Goal: Information Seeking & Learning: Learn about a topic

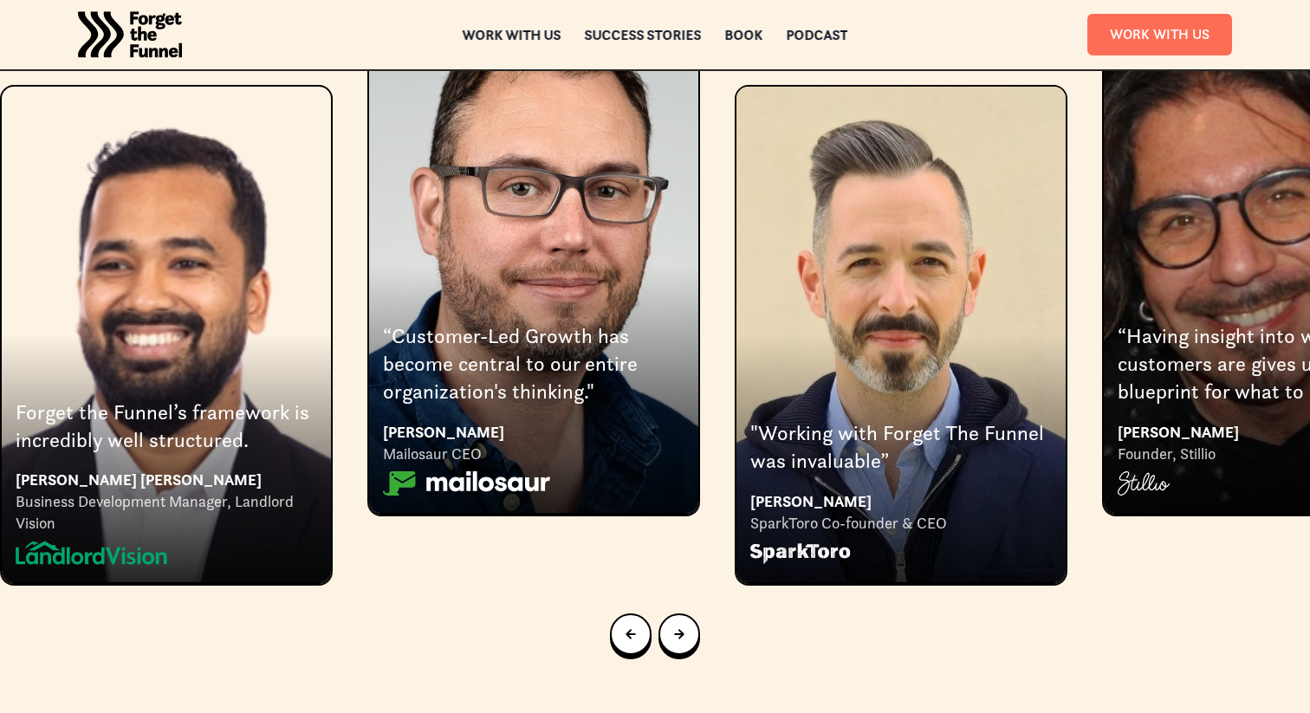
scroll to position [3282, 0]
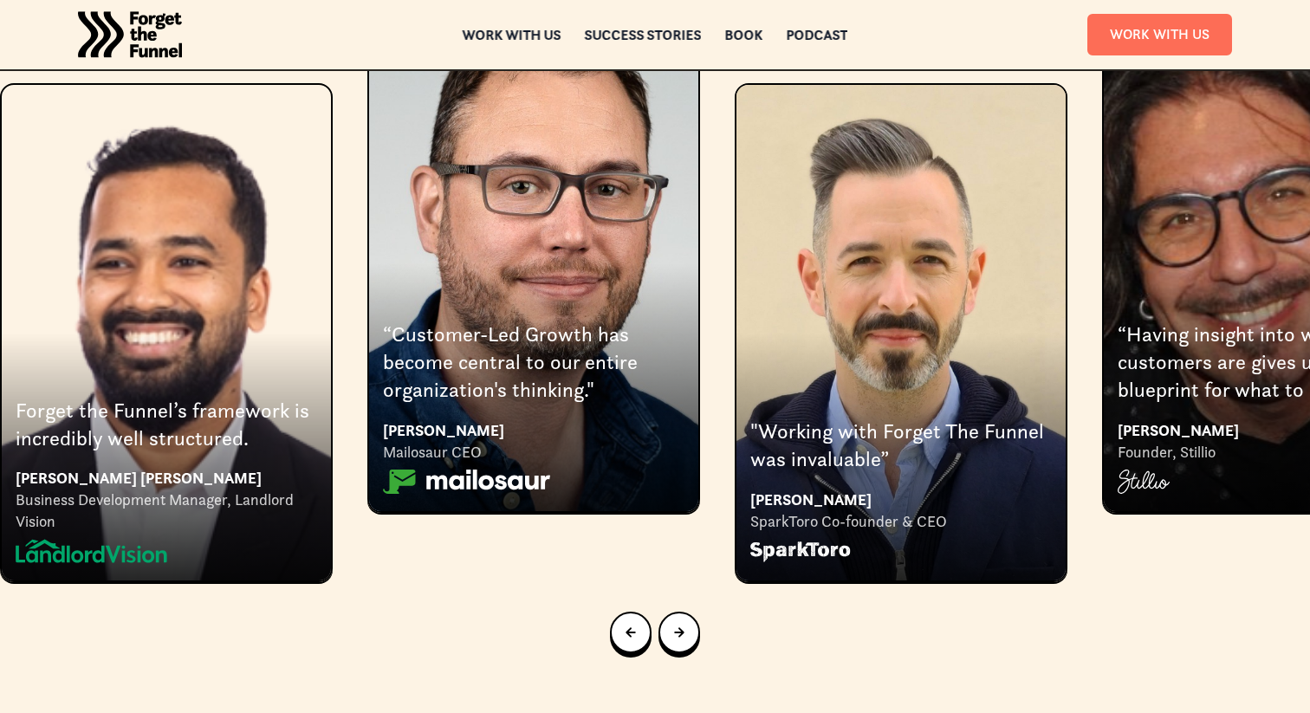
click at [689, 598] on div at bounding box center [655, 632] width 1310 height 97
click at [688, 612] on link "Next slide" at bounding box center [679, 633] width 42 height 42
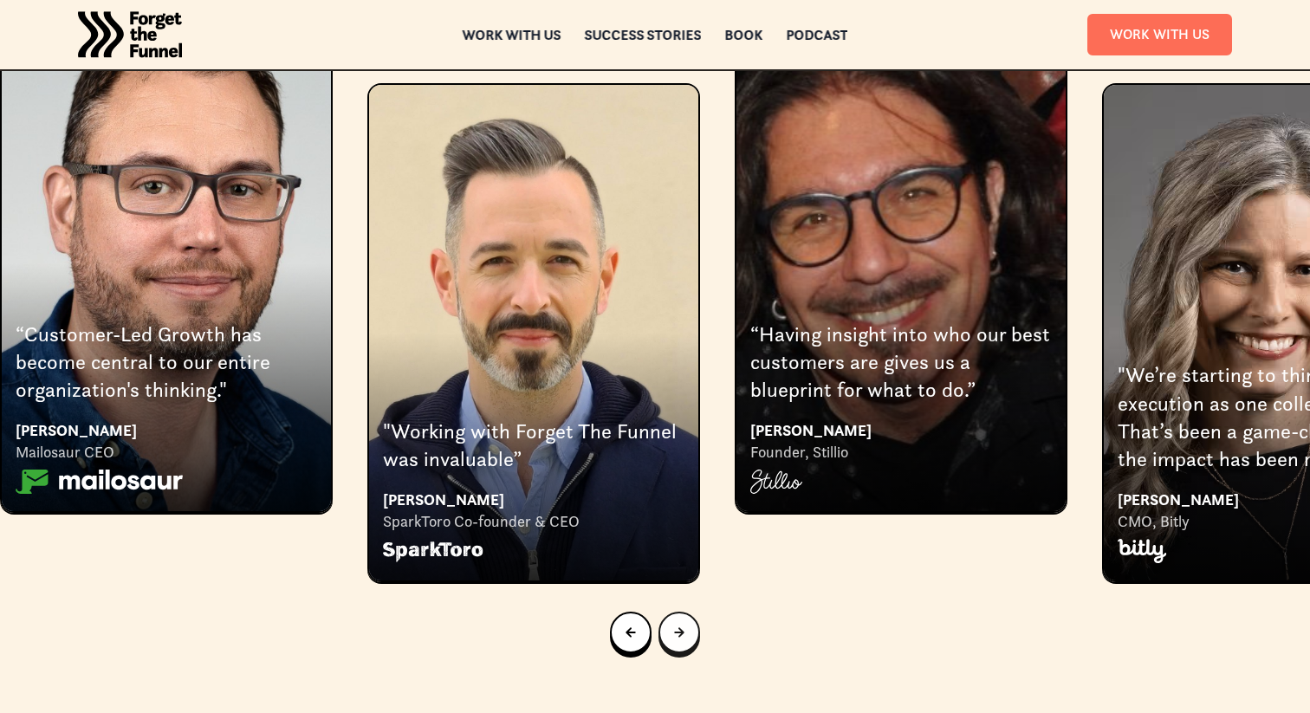
click at [688, 612] on link "Next slide" at bounding box center [679, 633] width 42 height 42
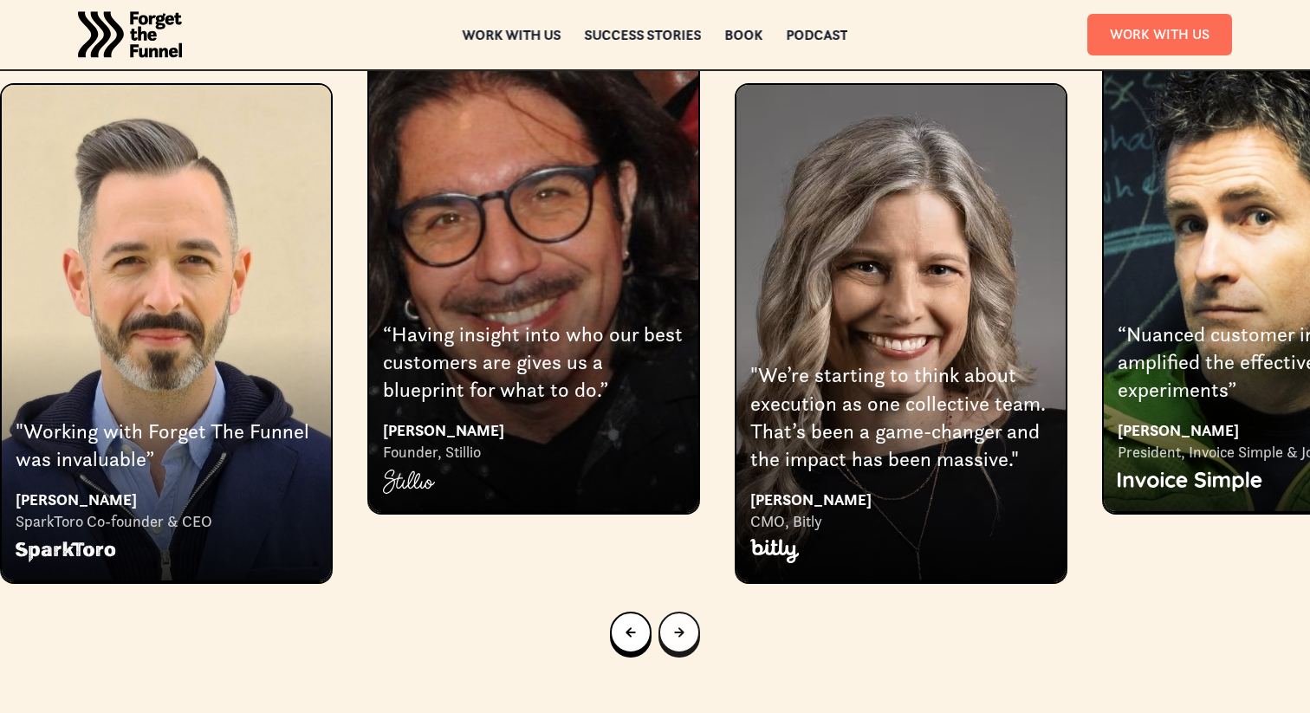
click at [688, 612] on link "Next slide" at bounding box center [679, 633] width 42 height 42
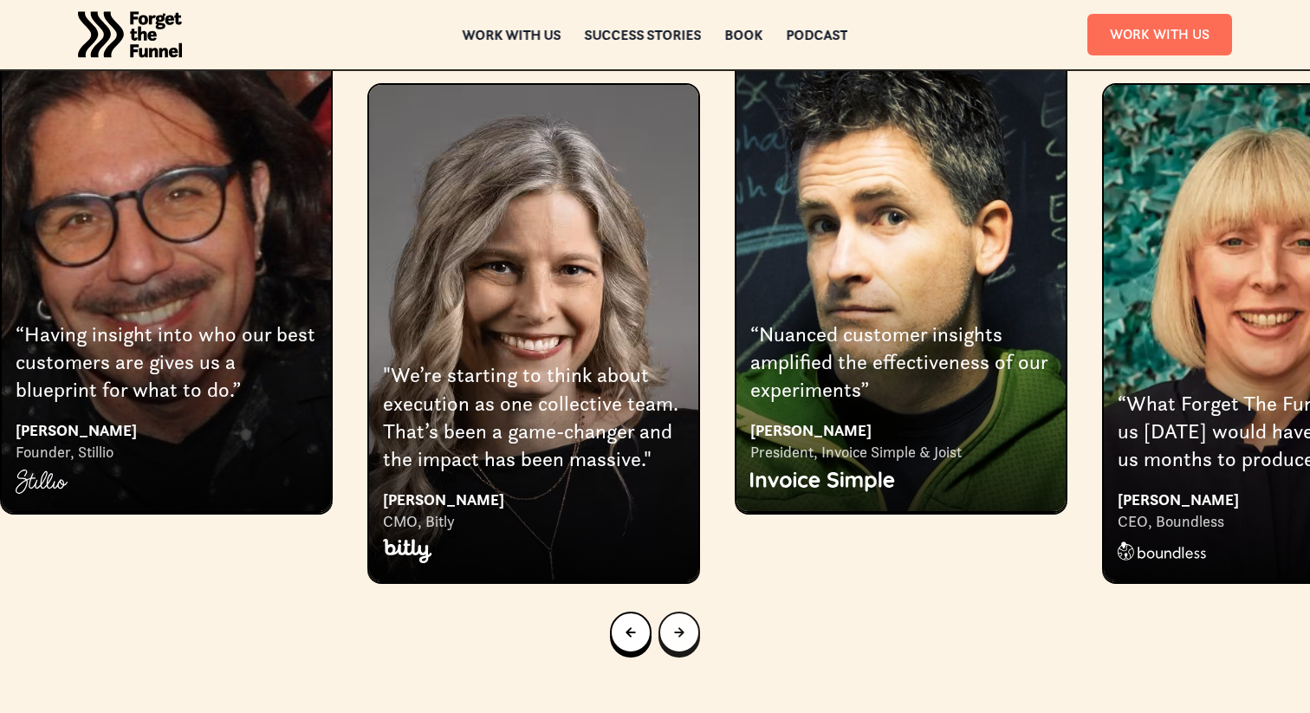
click at [688, 612] on link "Next slide" at bounding box center [679, 633] width 42 height 42
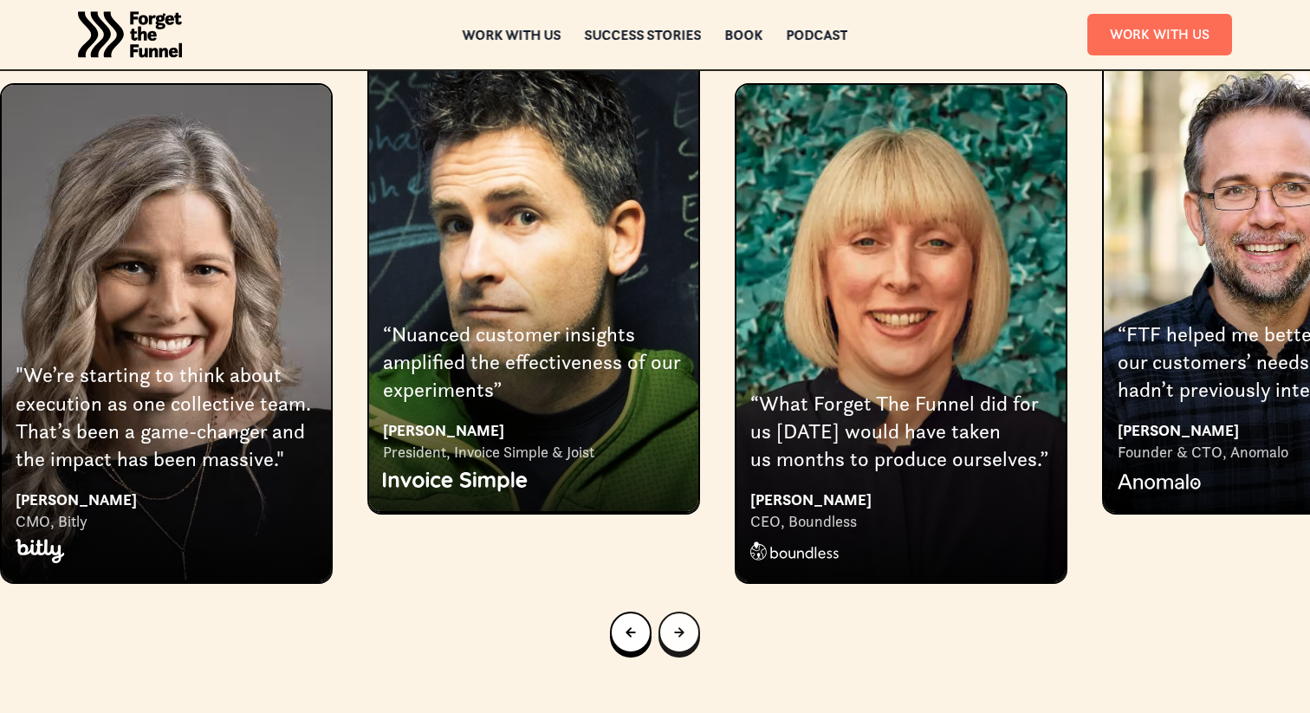
click at [688, 612] on link "Next slide" at bounding box center [679, 633] width 42 height 42
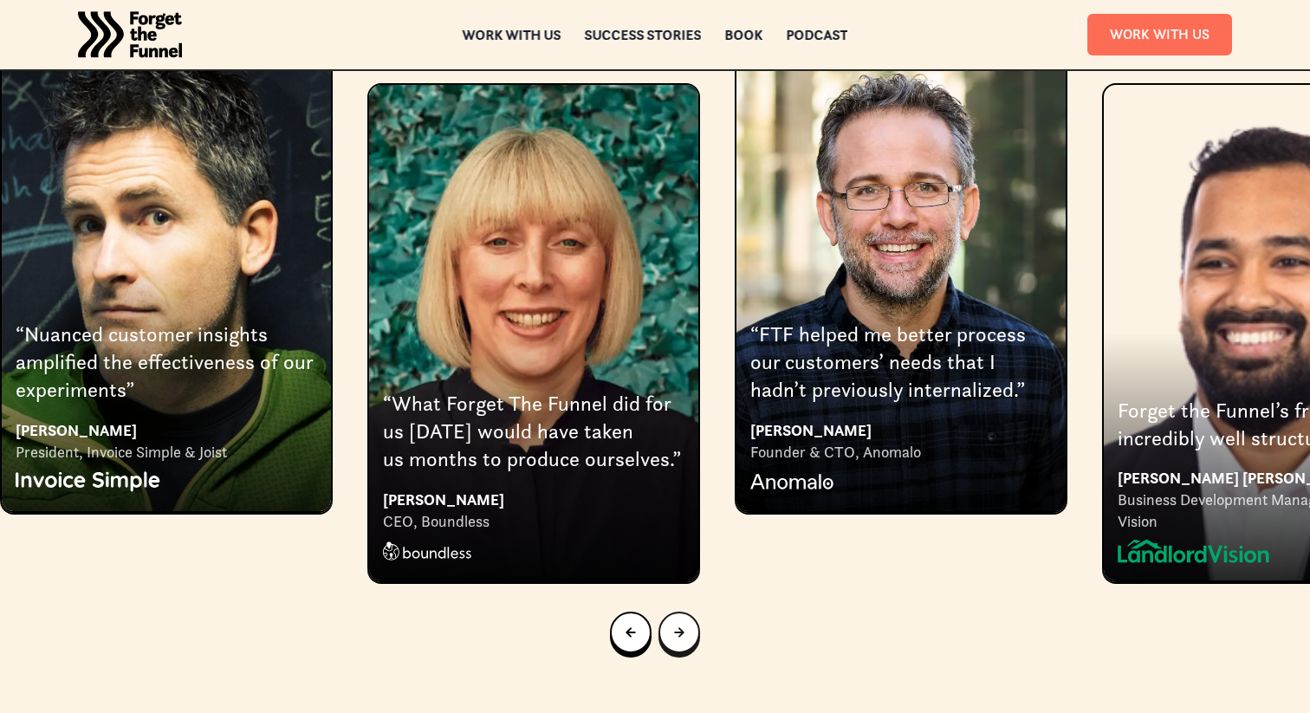
click at [688, 612] on link "Next slide" at bounding box center [679, 633] width 42 height 42
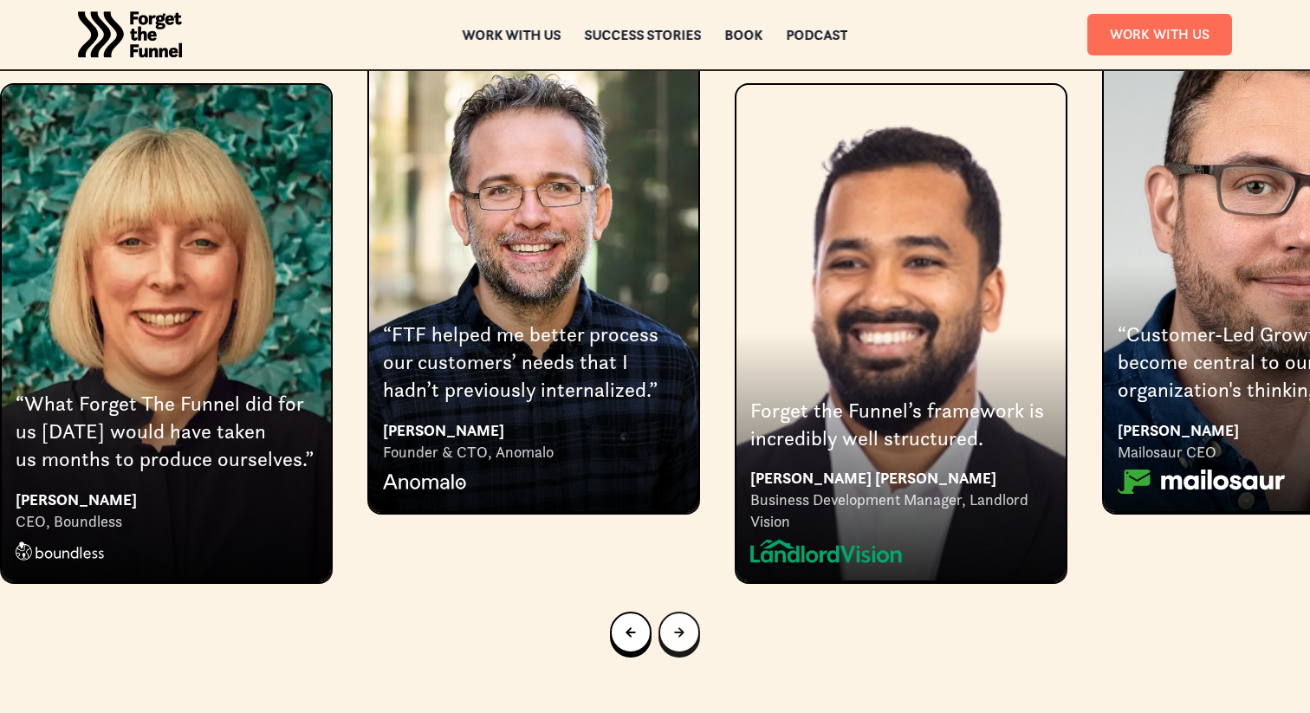
click at [688, 612] on link "Next slide" at bounding box center [679, 633] width 42 height 42
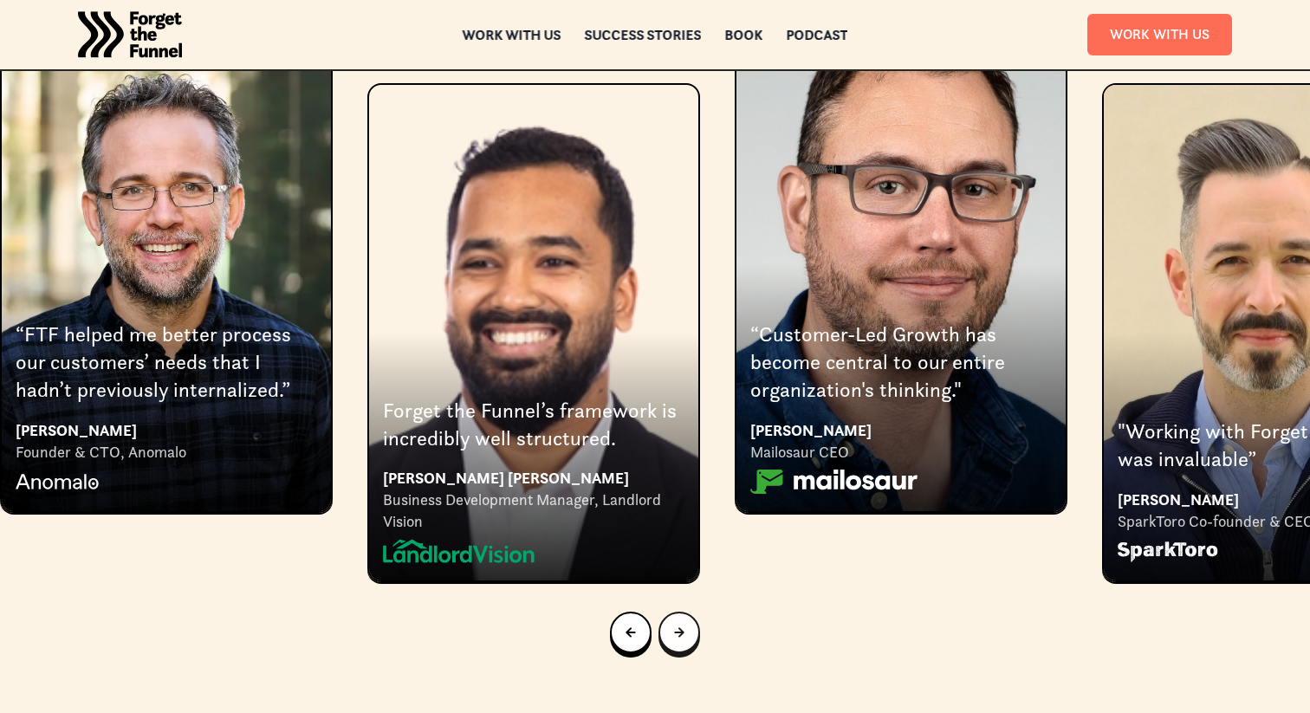
click at [688, 612] on link "Next slide" at bounding box center [679, 633] width 42 height 42
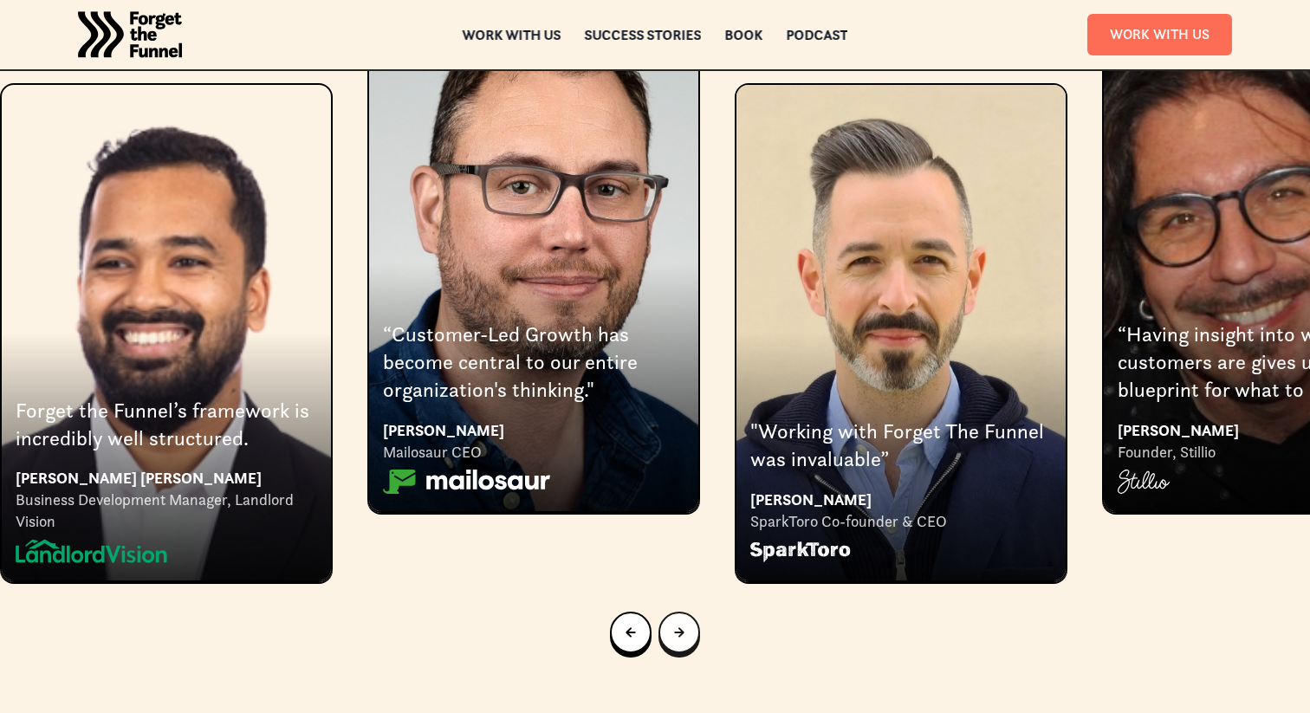
click at [688, 612] on link "Go to first slide" at bounding box center [679, 633] width 42 height 42
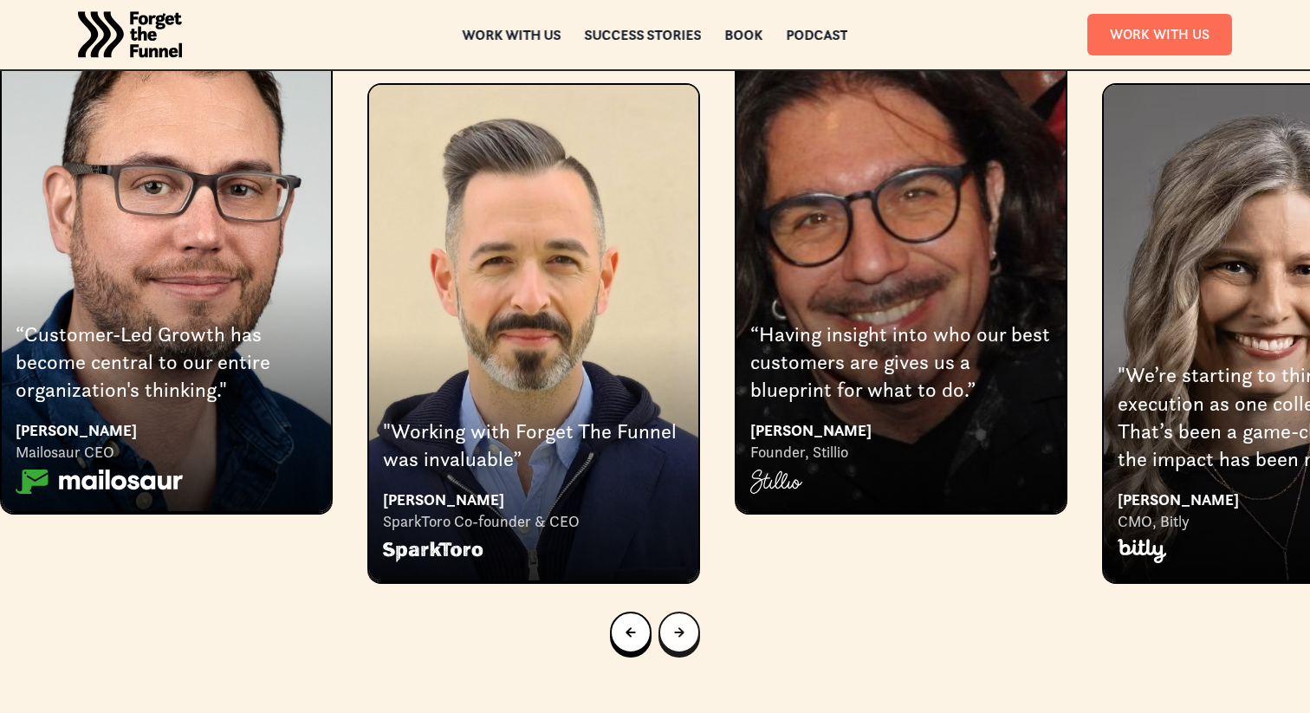
click at [688, 612] on link "Next slide" at bounding box center [679, 633] width 42 height 42
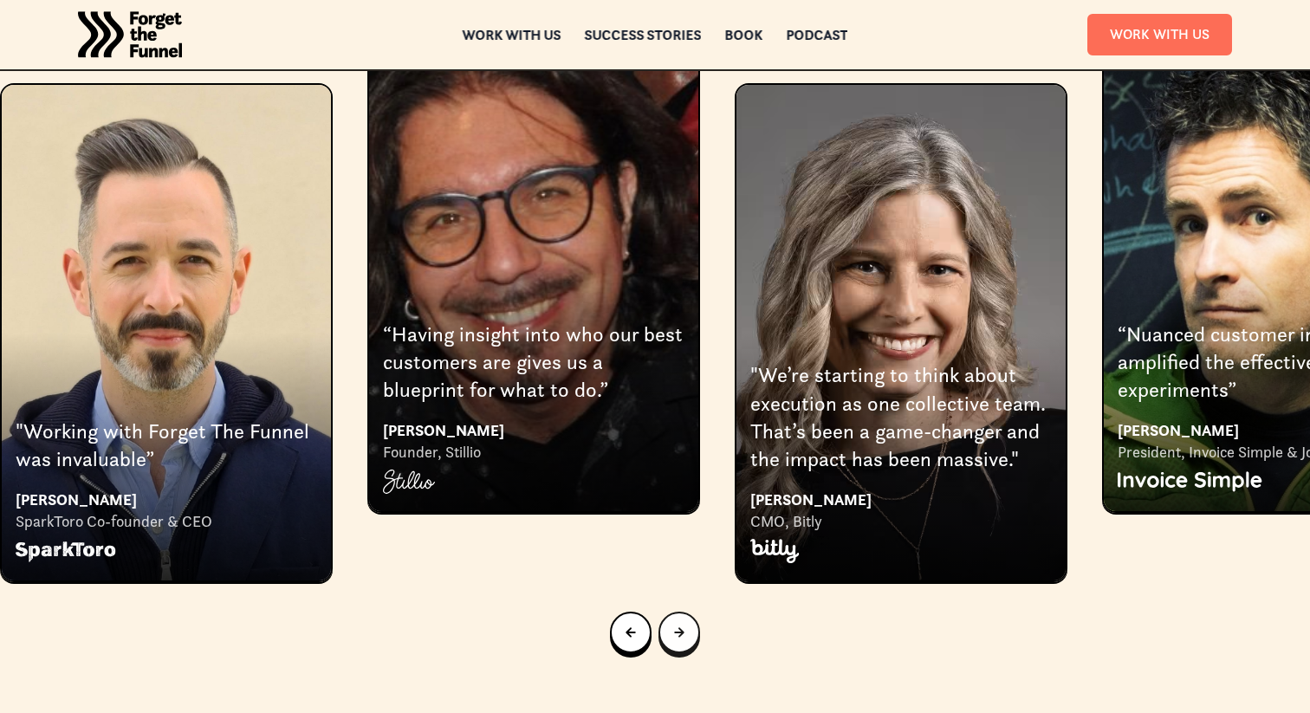
click at [688, 612] on link "Next slide" at bounding box center [679, 633] width 42 height 42
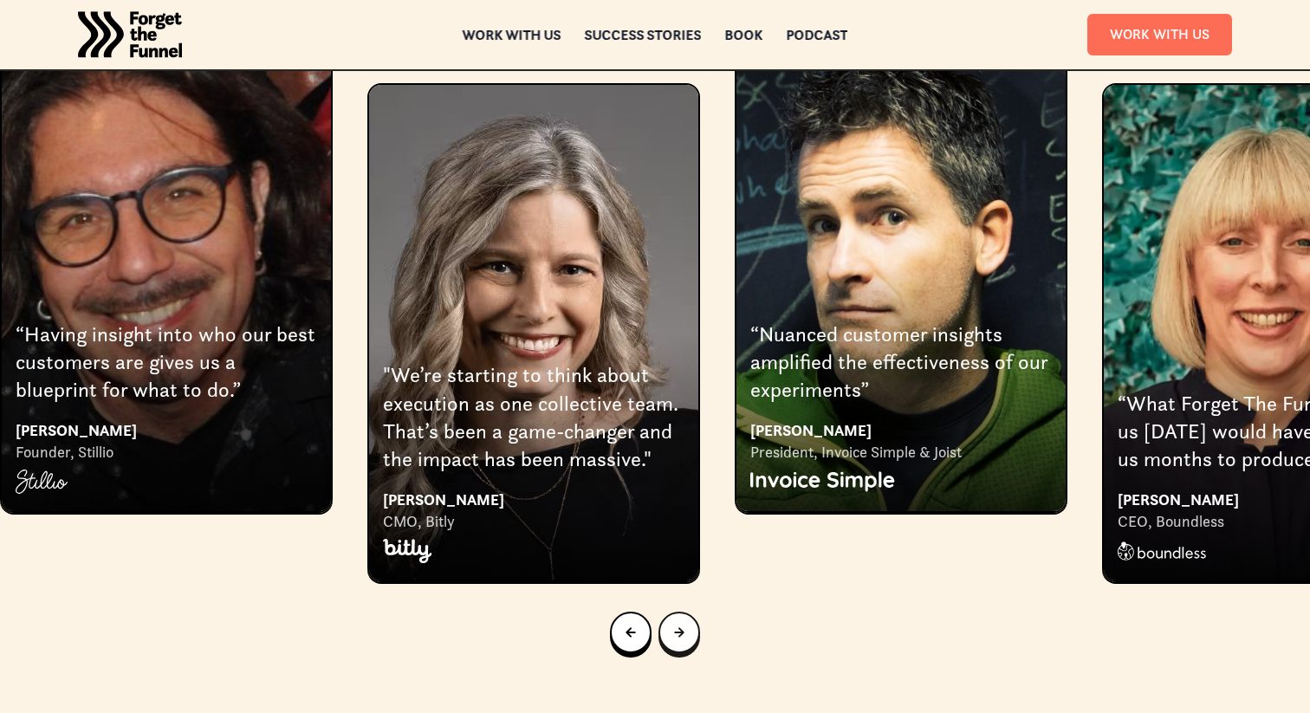
click at [688, 612] on link "Next slide" at bounding box center [679, 633] width 42 height 42
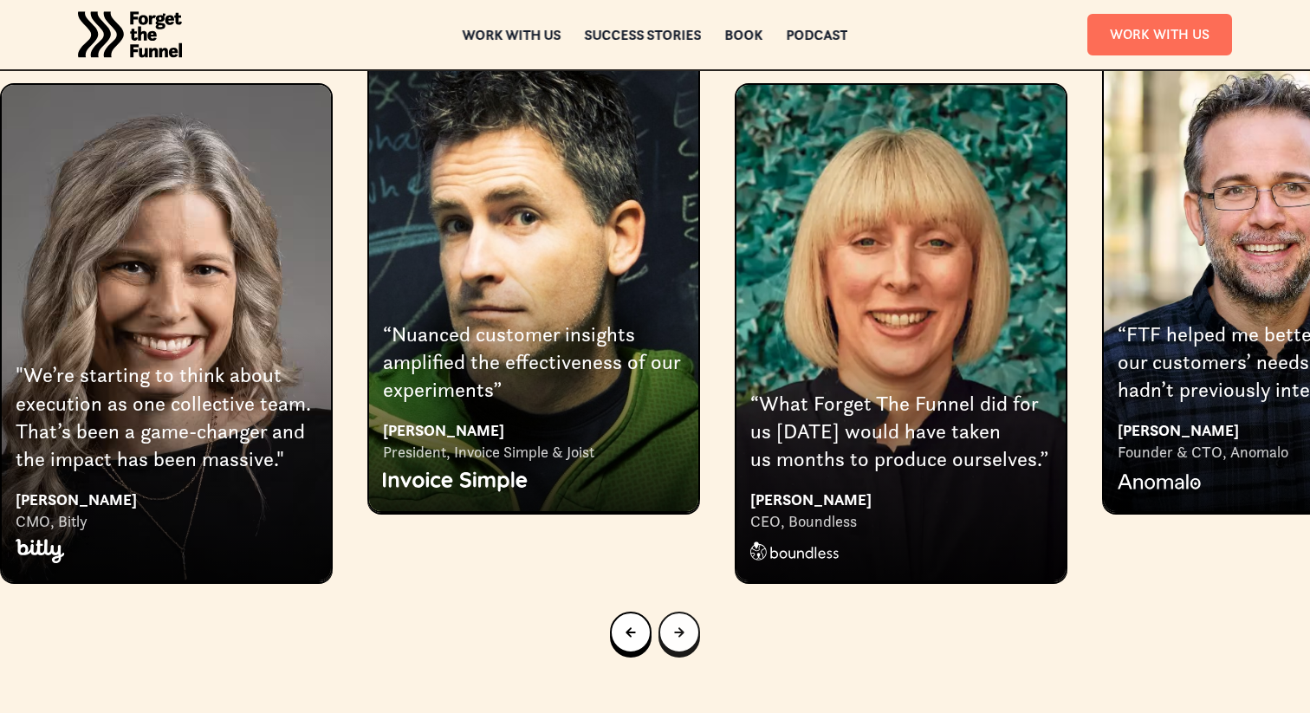
click at [688, 612] on link "Next slide" at bounding box center [679, 633] width 42 height 42
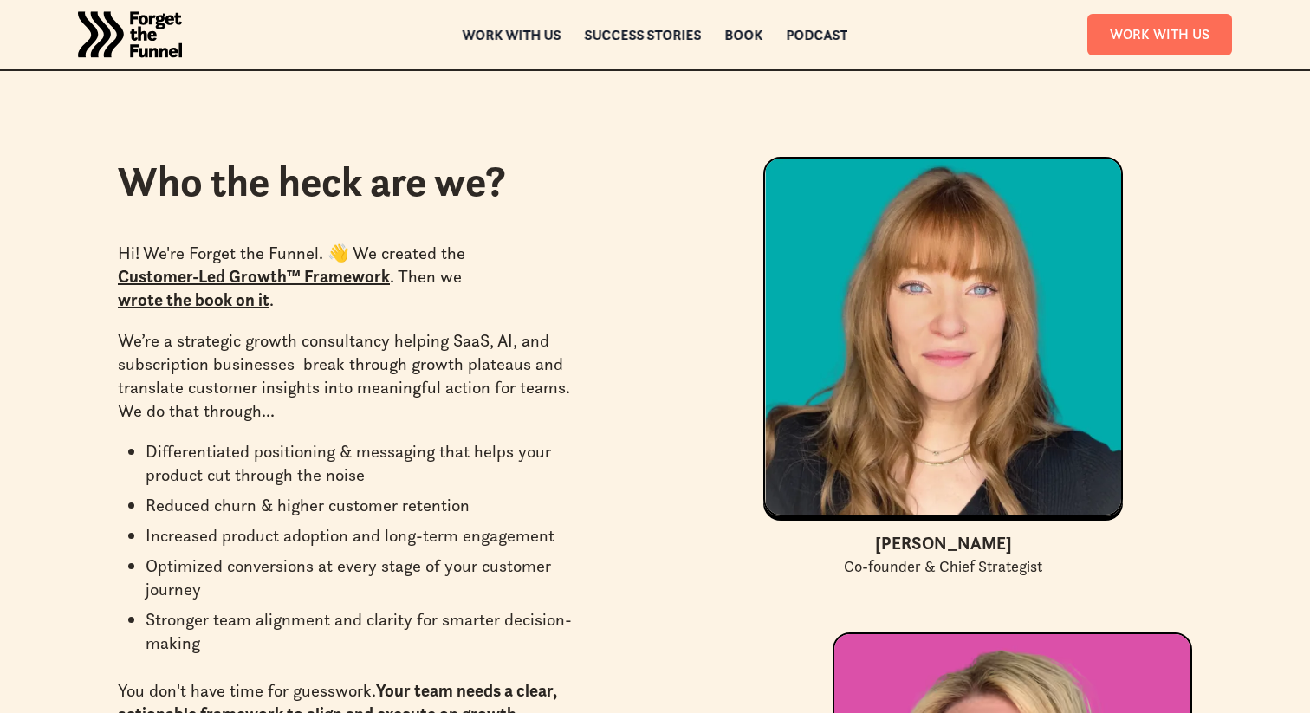
scroll to position [4663, 0]
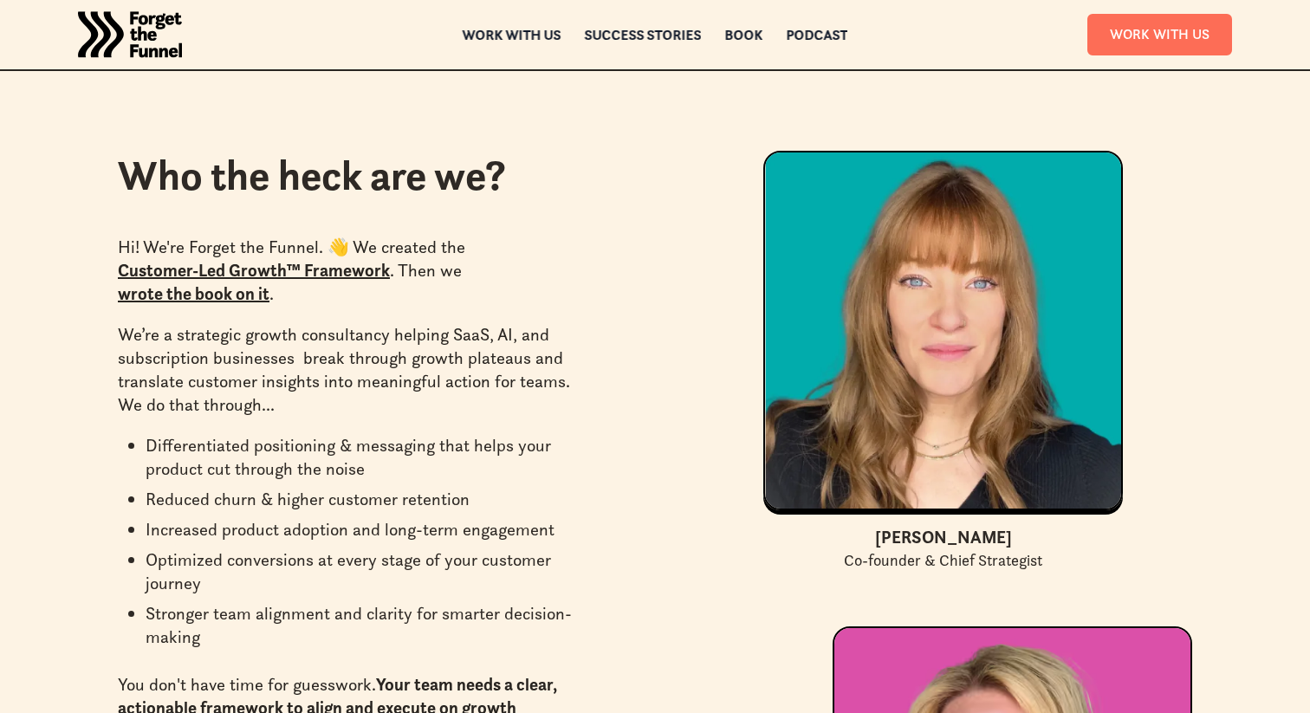
click at [496, 323] on p "We’re a strategic growth consultancy helping SaaS, AI, and subscription busines…" at bounding box center [356, 370] width 476 height 94
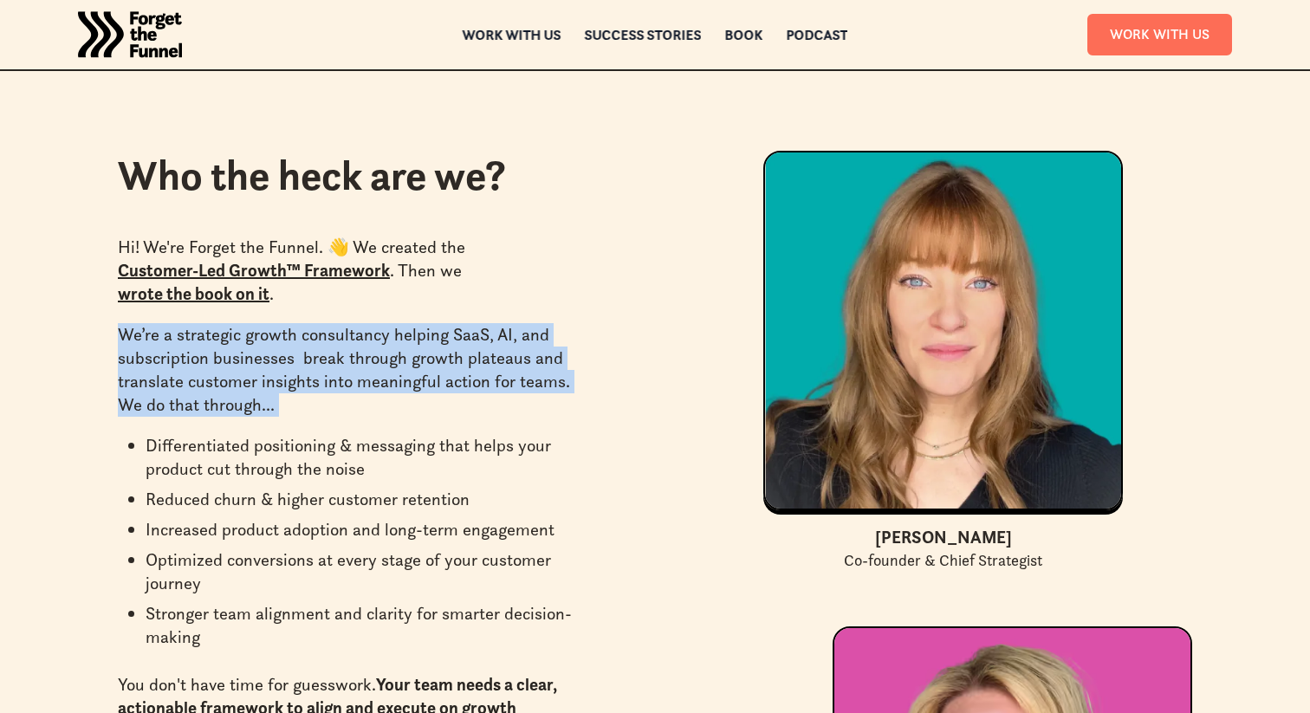
click at [496, 323] on p "We’re a strategic growth consultancy helping SaaS, AI, and subscription busines…" at bounding box center [356, 370] width 476 height 94
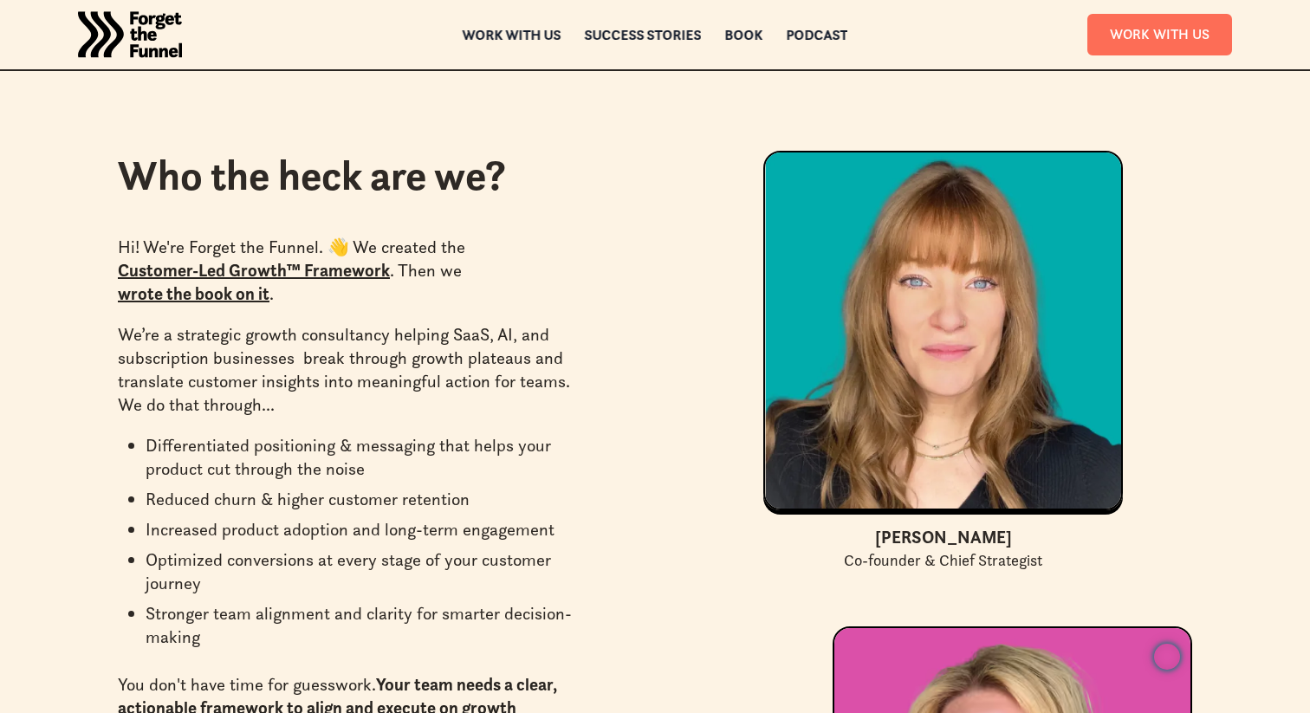
click at [527, 434] on ul "Differentiated positioning & messaging that helps your product cut through the …" at bounding box center [356, 545] width 476 height 222
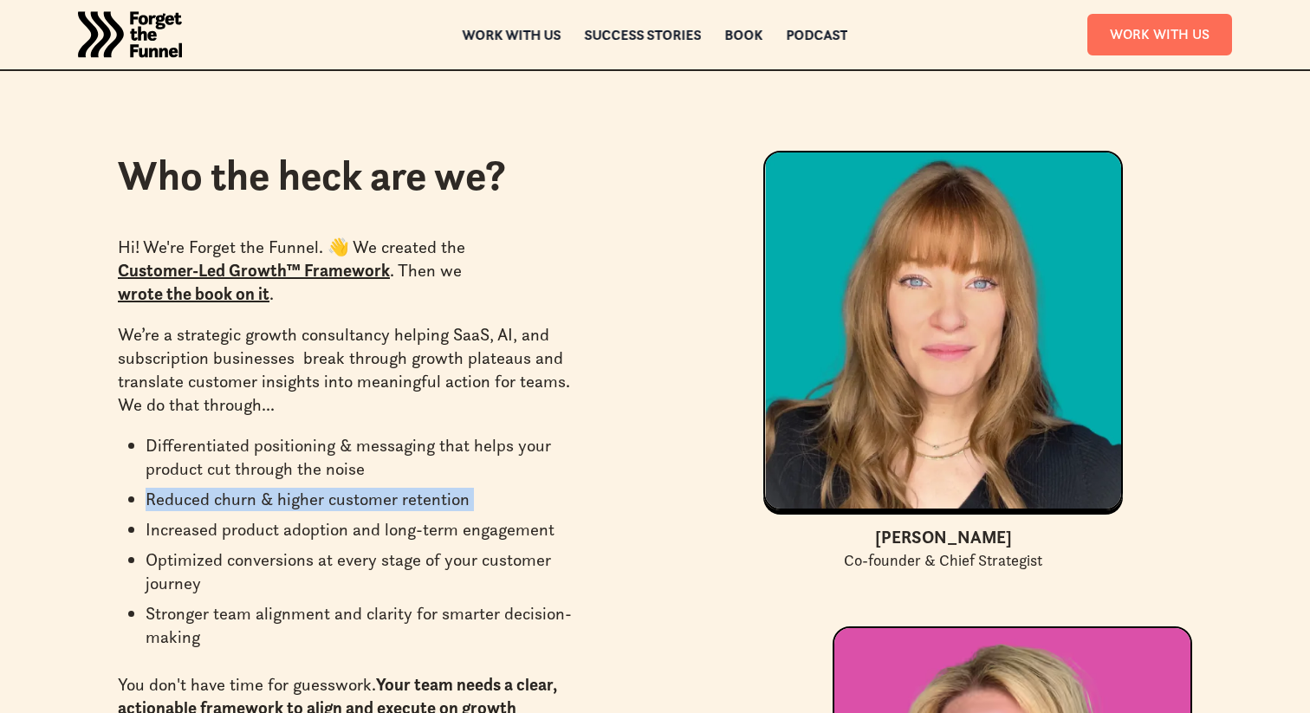
click at [527, 434] on ul "Differentiated positioning & messaging that helps your product cut through the …" at bounding box center [356, 545] width 476 height 222
click at [533, 488] on li "Reduced churn & higher customer retention" at bounding box center [370, 499] width 448 height 23
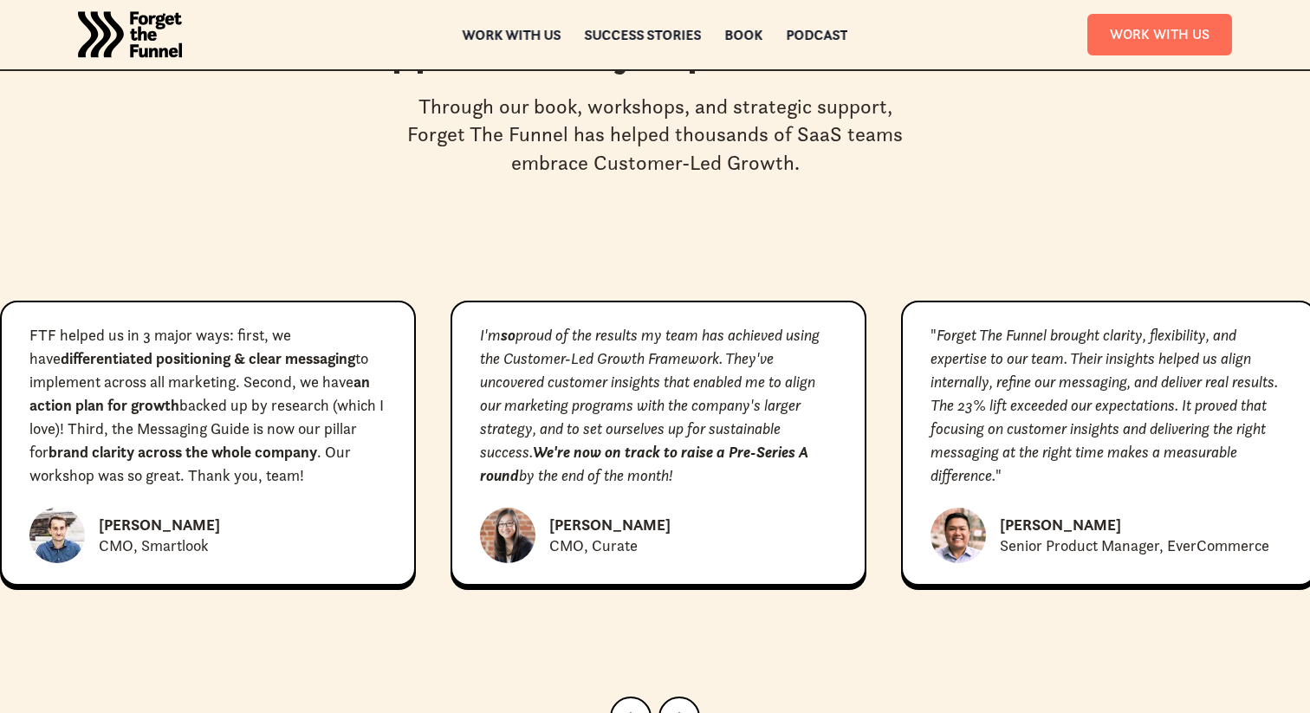
scroll to position [7741, 0]
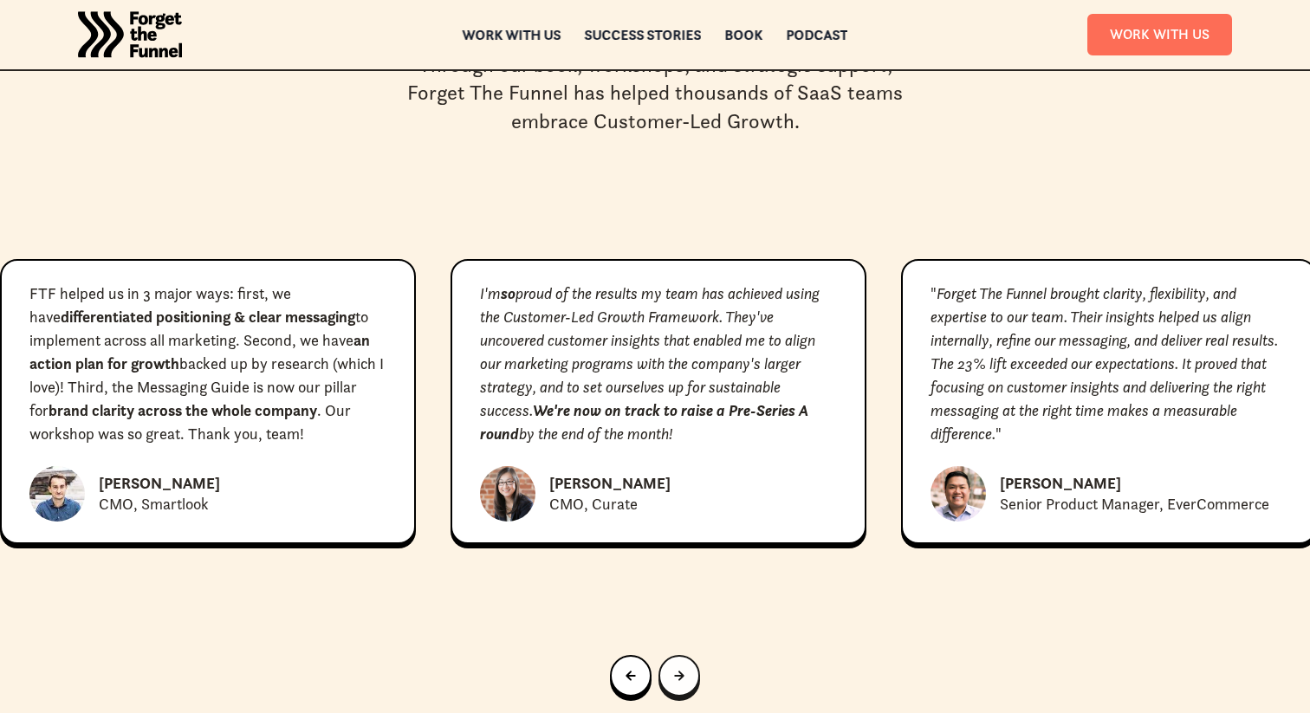
click at [689, 655] on link "Next slide" at bounding box center [679, 676] width 42 height 42
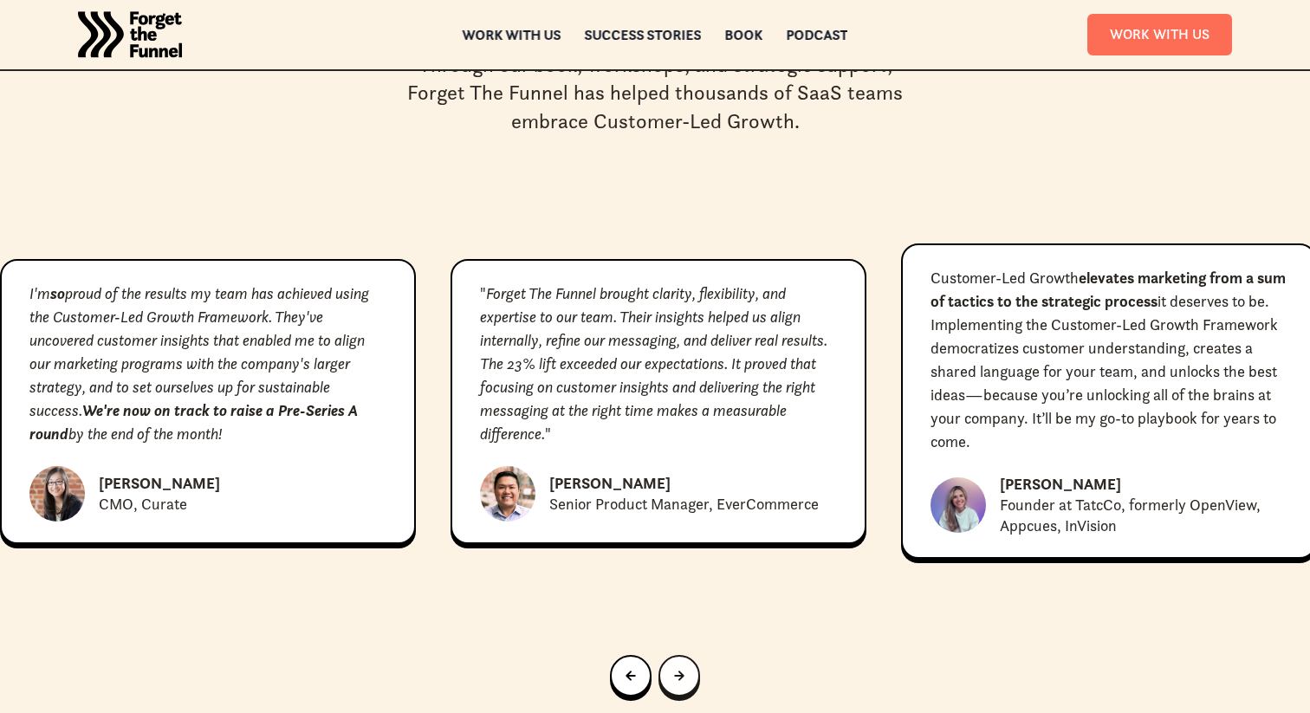
click at [689, 655] on link "Next slide" at bounding box center [679, 676] width 42 height 42
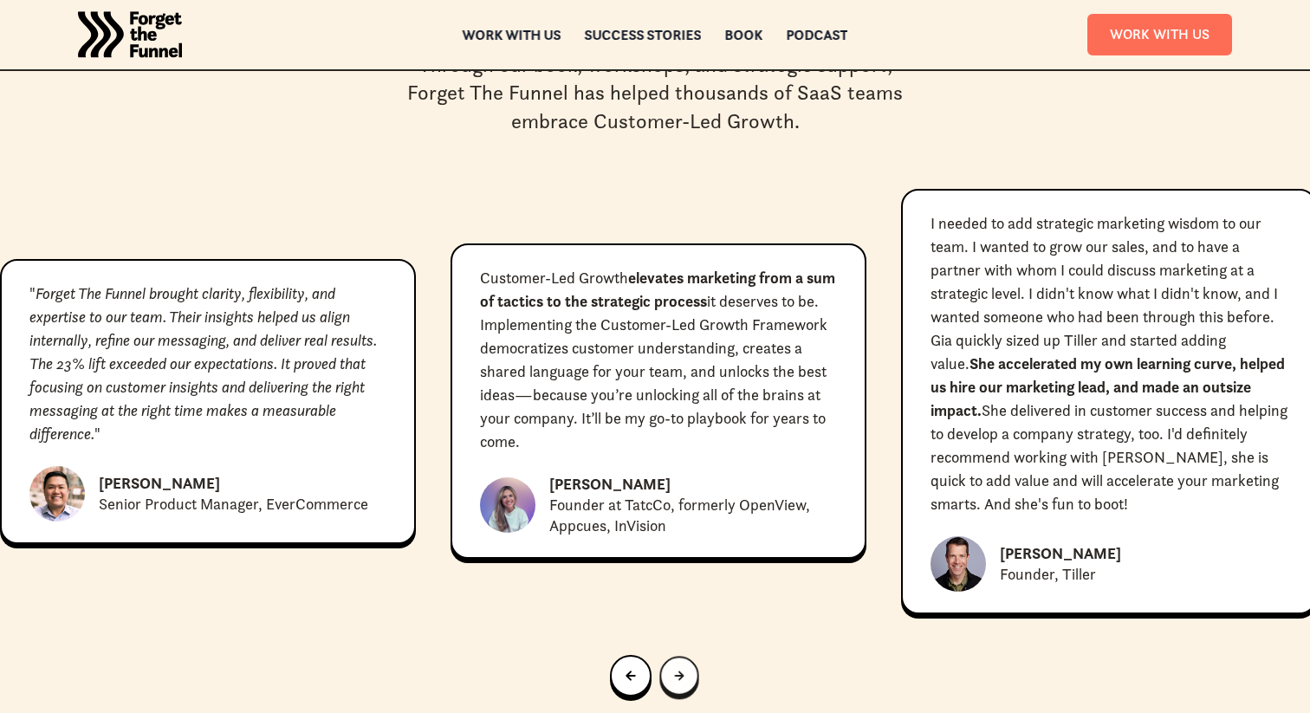
click at [689, 657] on link "Next slide" at bounding box center [678, 676] width 39 height 39
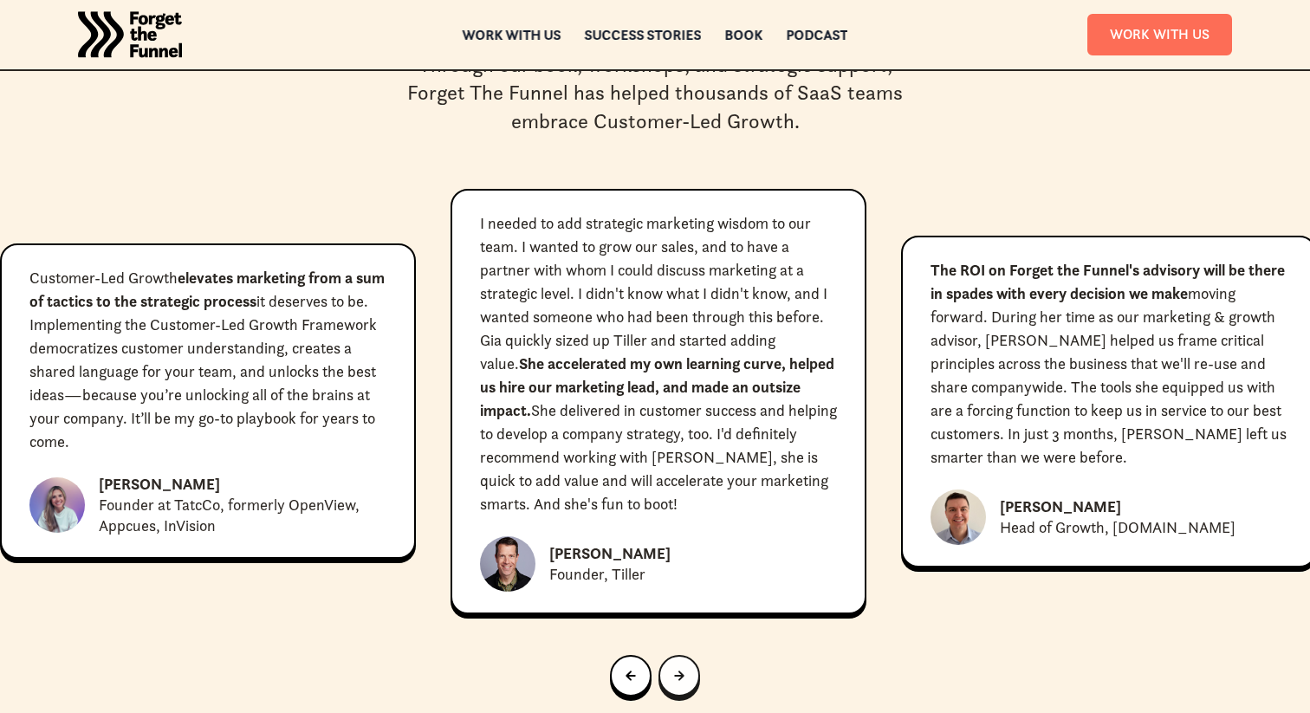
click at [689, 655] on link "Next slide" at bounding box center [679, 676] width 42 height 42
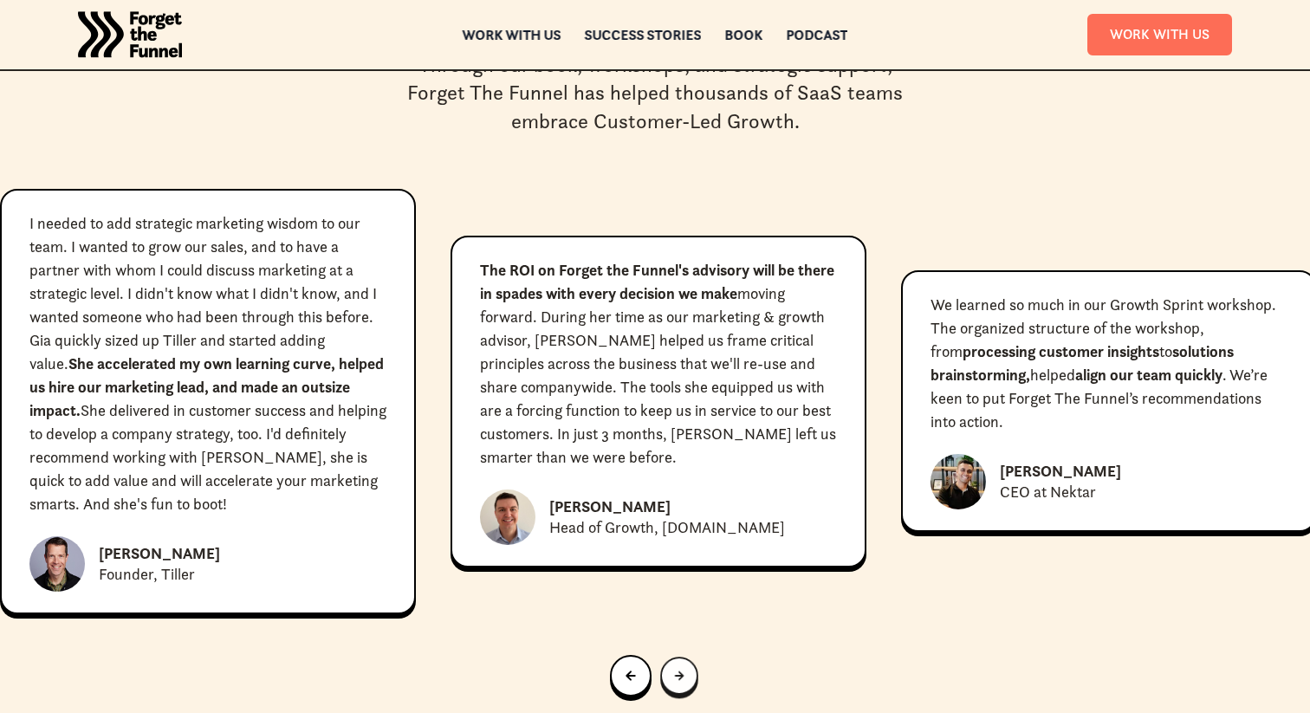
click at [689, 657] on link "Next slide" at bounding box center [679, 676] width 38 height 38
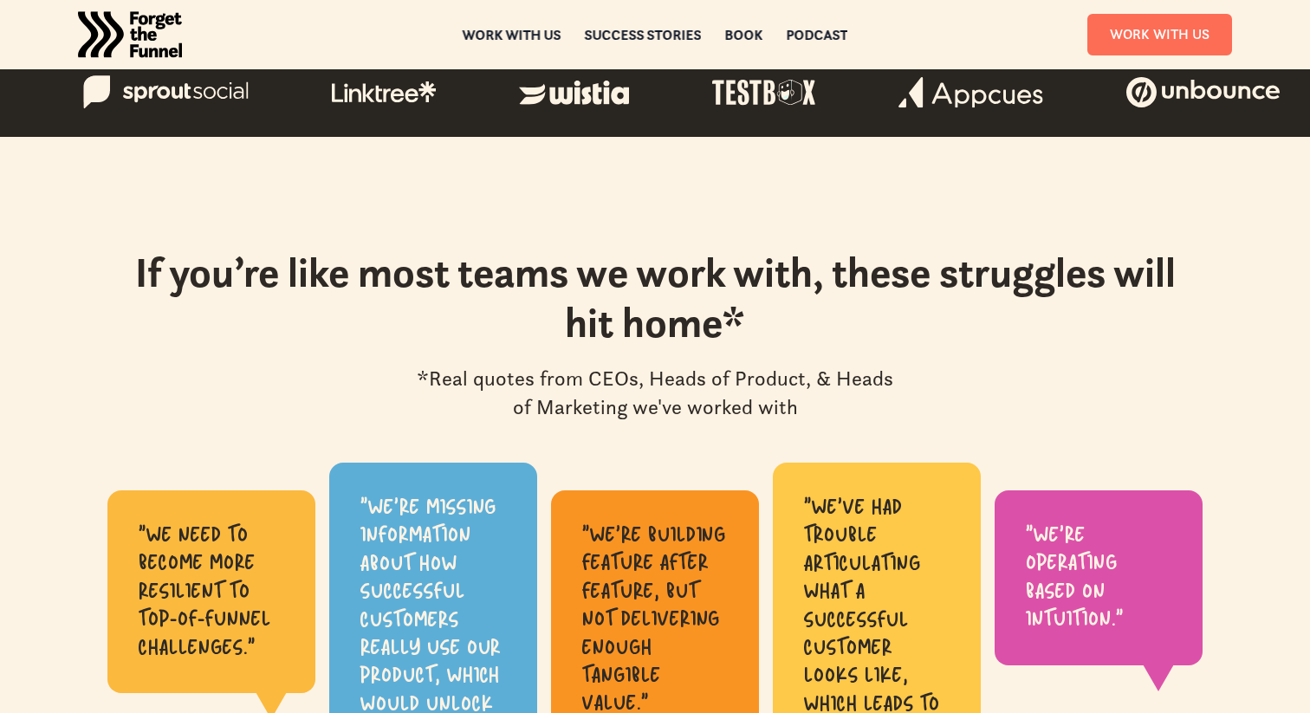
scroll to position [0, 0]
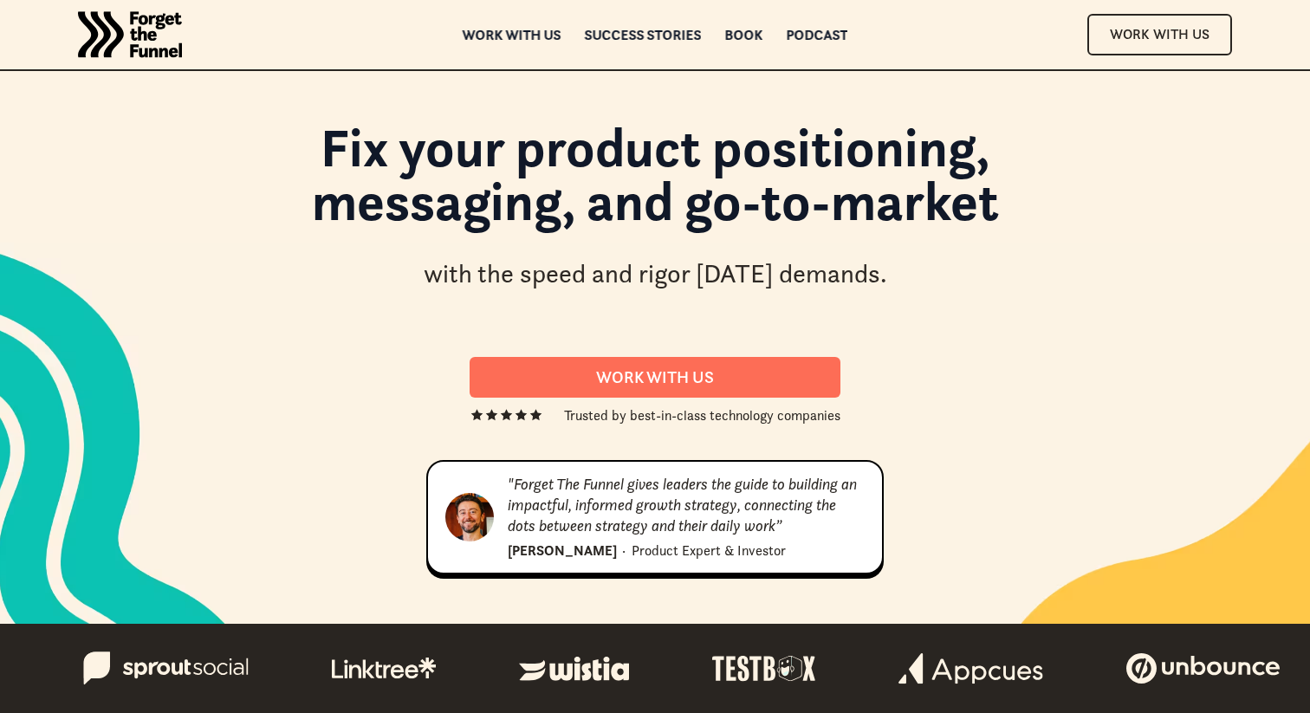
click at [710, 513] on div ""Forget The Funnel gives leaders the guide to building an impactful, informed g…" at bounding box center [686, 505] width 357 height 62
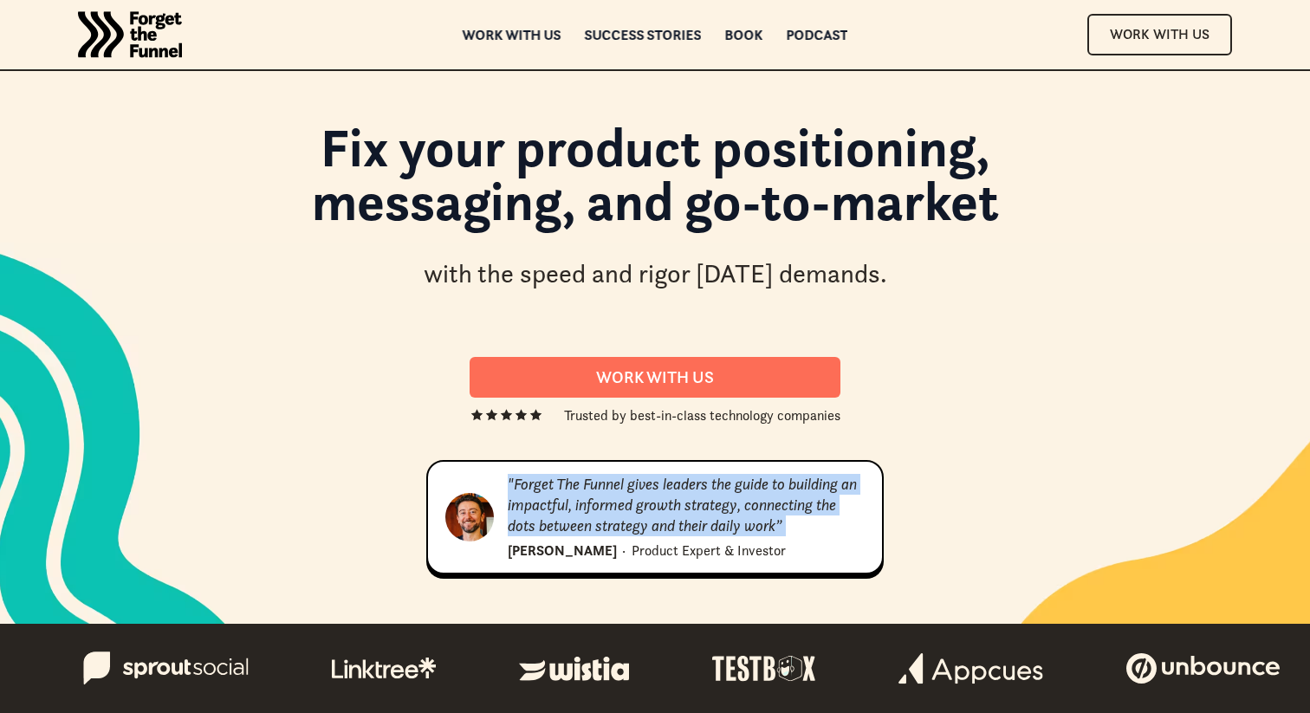
click at [710, 513] on div ""Forget The Funnel gives leaders the guide to building an impactful, informed g…" at bounding box center [686, 505] width 357 height 62
click at [777, 529] on div ""Forget The Funnel gives leaders the guide to building an impactful, informed g…" at bounding box center [686, 505] width 357 height 62
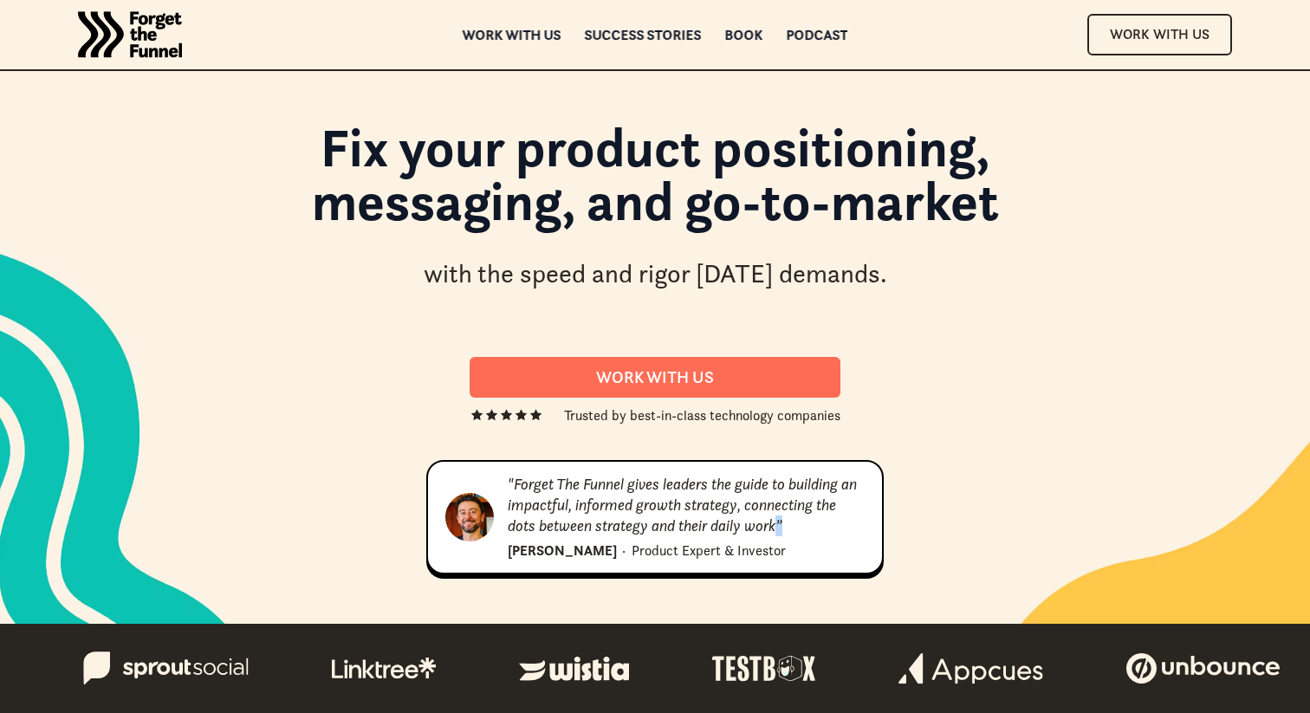
click at [777, 529] on div ""Forget The Funnel gives leaders the guide to building an impactful, informed g…" at bounding box center [686, 505] width 357 height 62
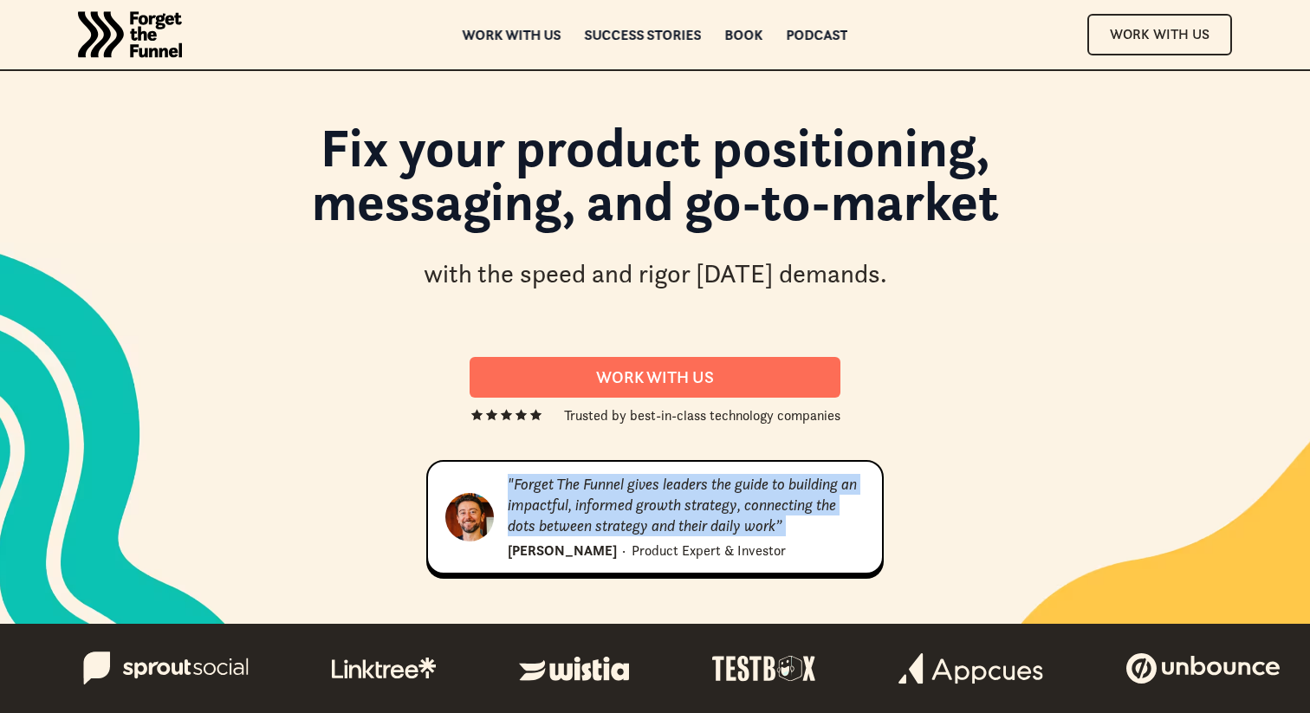
click at [777, 529] on div ""Forget The Funnel gives leaders the guide to building an impactful, informed g…" at bounding box center [686, 505] width 357 height 62
click at [810, 537] on div ""Forget The Funnel gives leaders the guide to building an impactful, informed g…" at bounding box center [686, 517] width 357 height 87
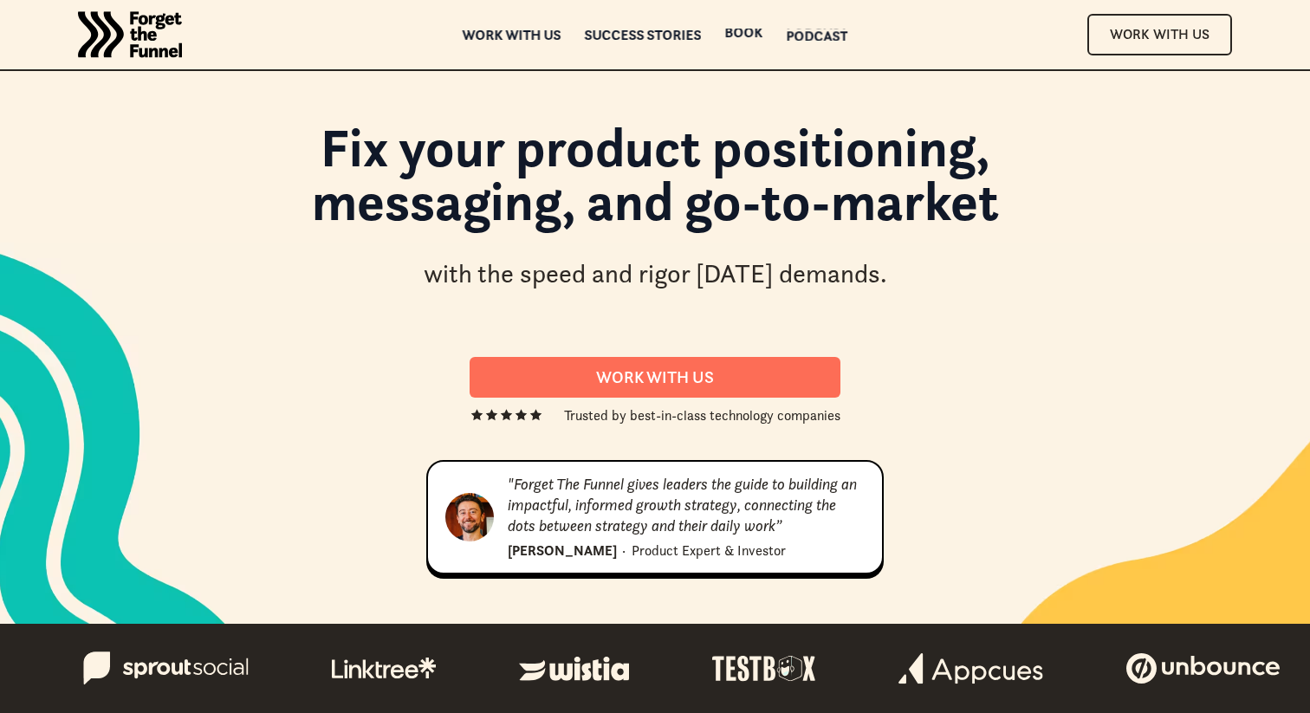
click at [827, 37] on div "Podcast" at bounding box center [818, 35] width 62 height 12
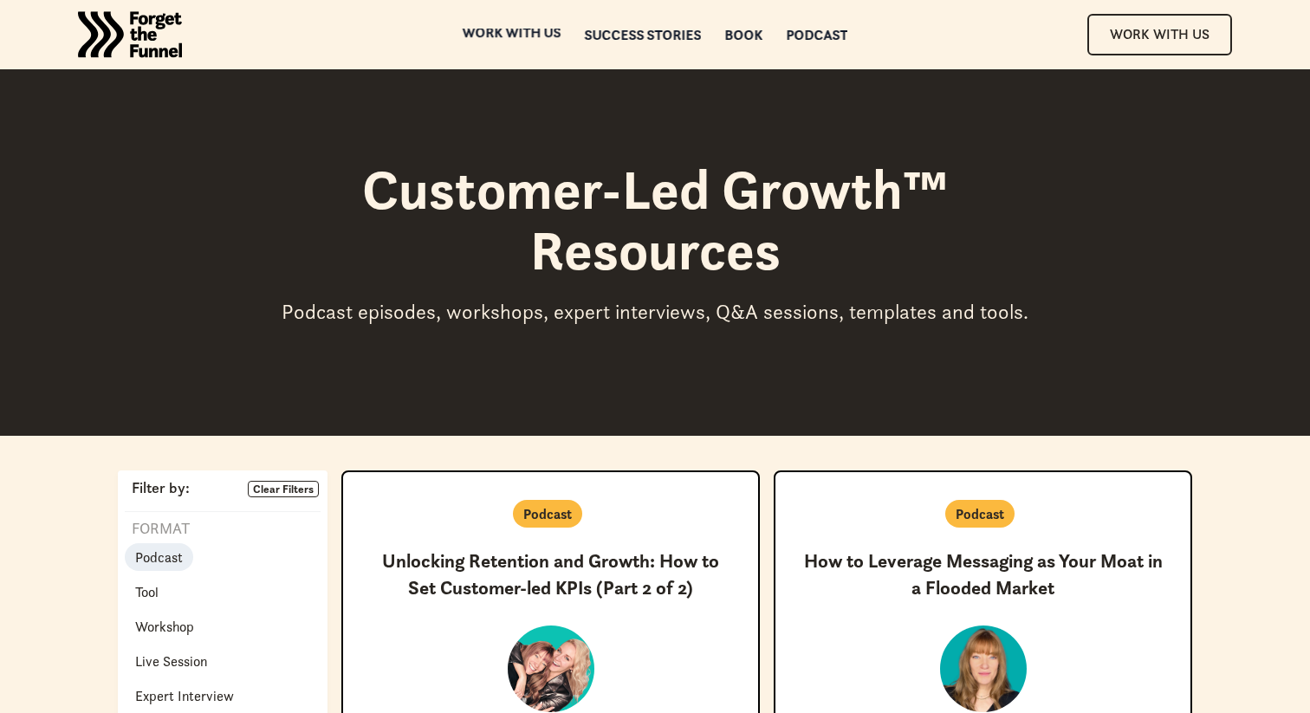
click at [536, 24] on div "ABOUT ABOUT Work with us Work with us Success Stories Success Stories Book Book…" at bounding box center [655, 34] width 1310 height 69
click at [534, 39] on div "Work with us" at bounding box center [512, 39] width 99 height 12
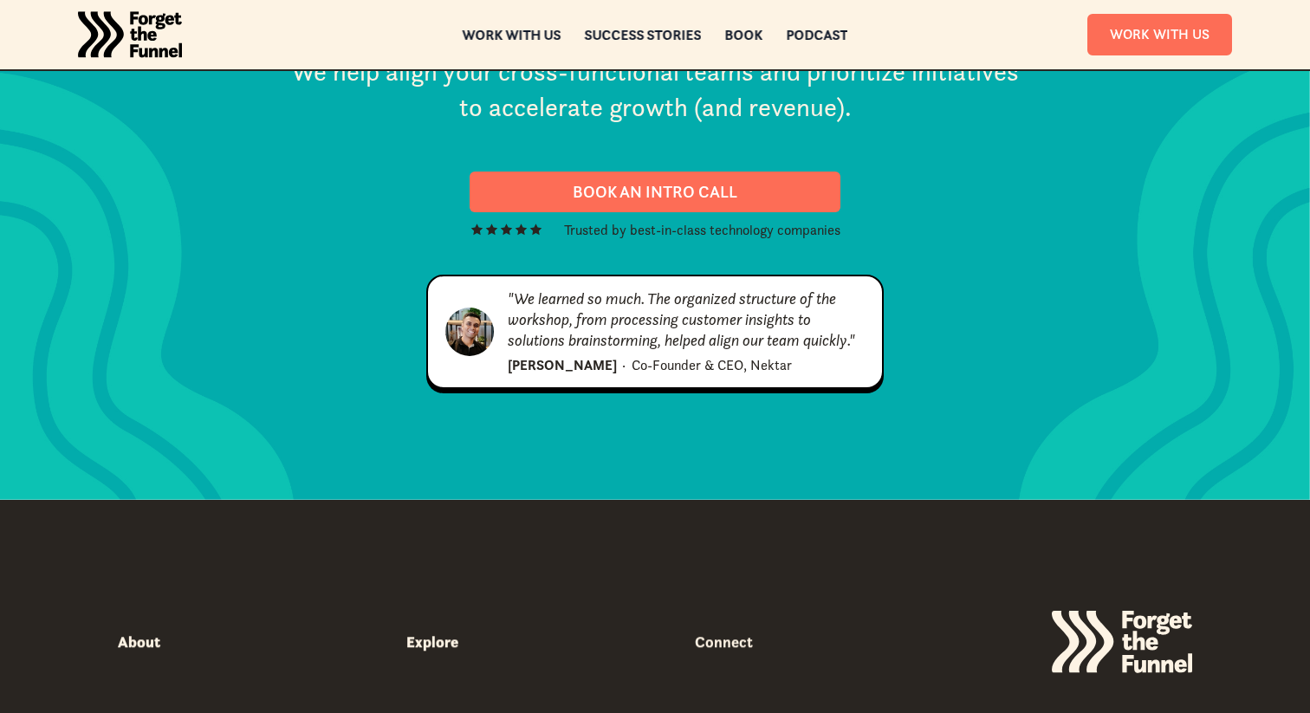
scroll to position [9034, 0]
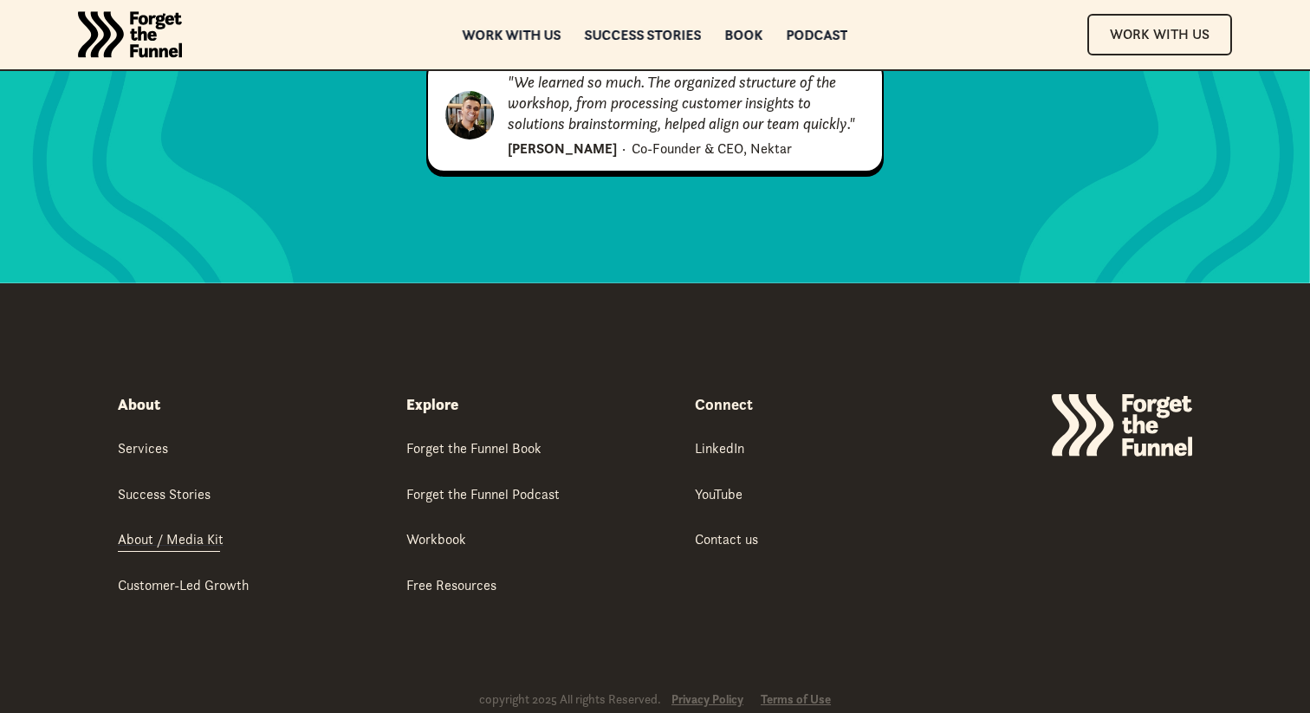
click at [133, 529] on div "About / Media Kit" at bounding box center [171, 538] width 106 height 19
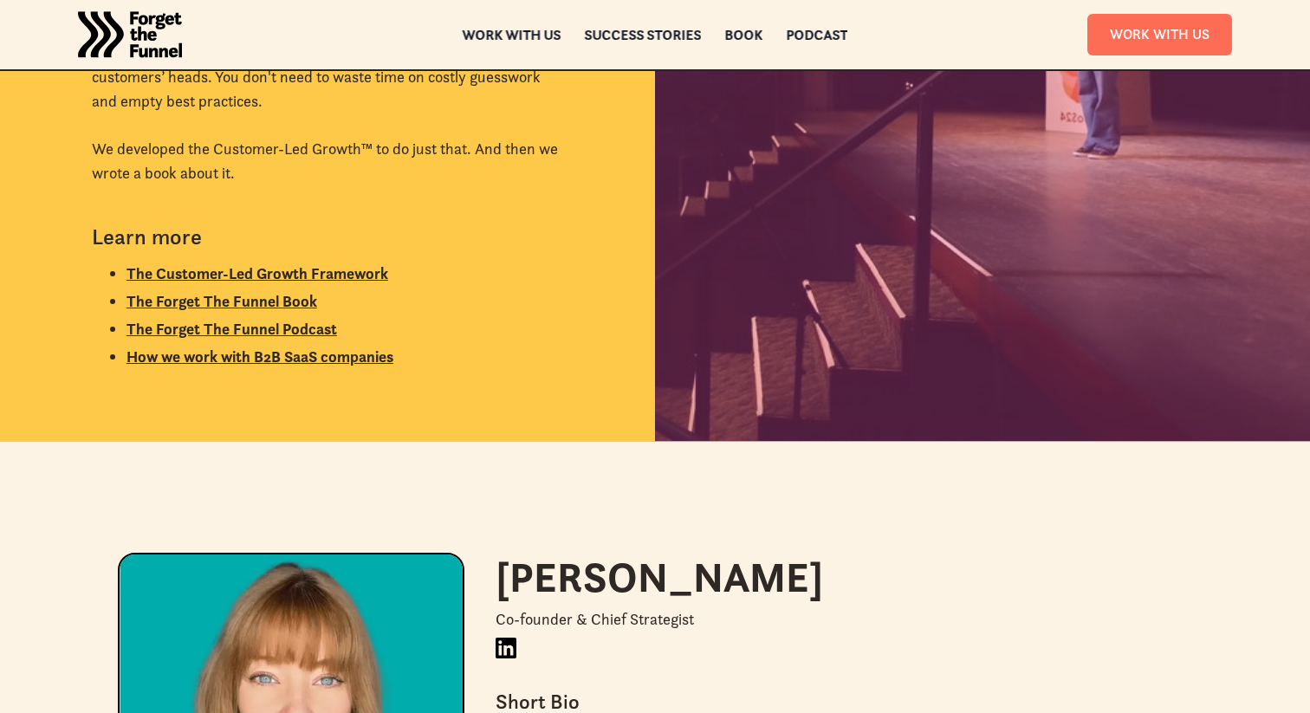
scroll to position [953, 0]
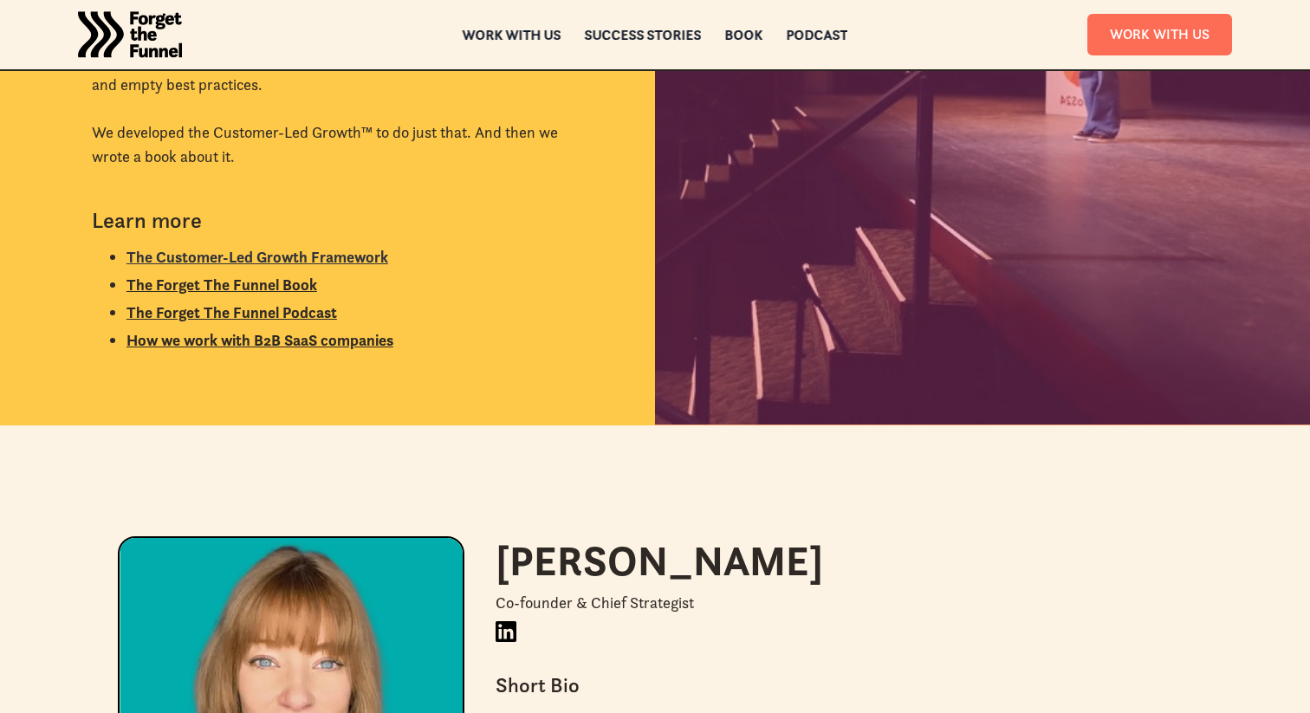
click at [359, 254] on link "The Customer-Led Growth Framework" at bounding box center [258, 257] width 262 height 20
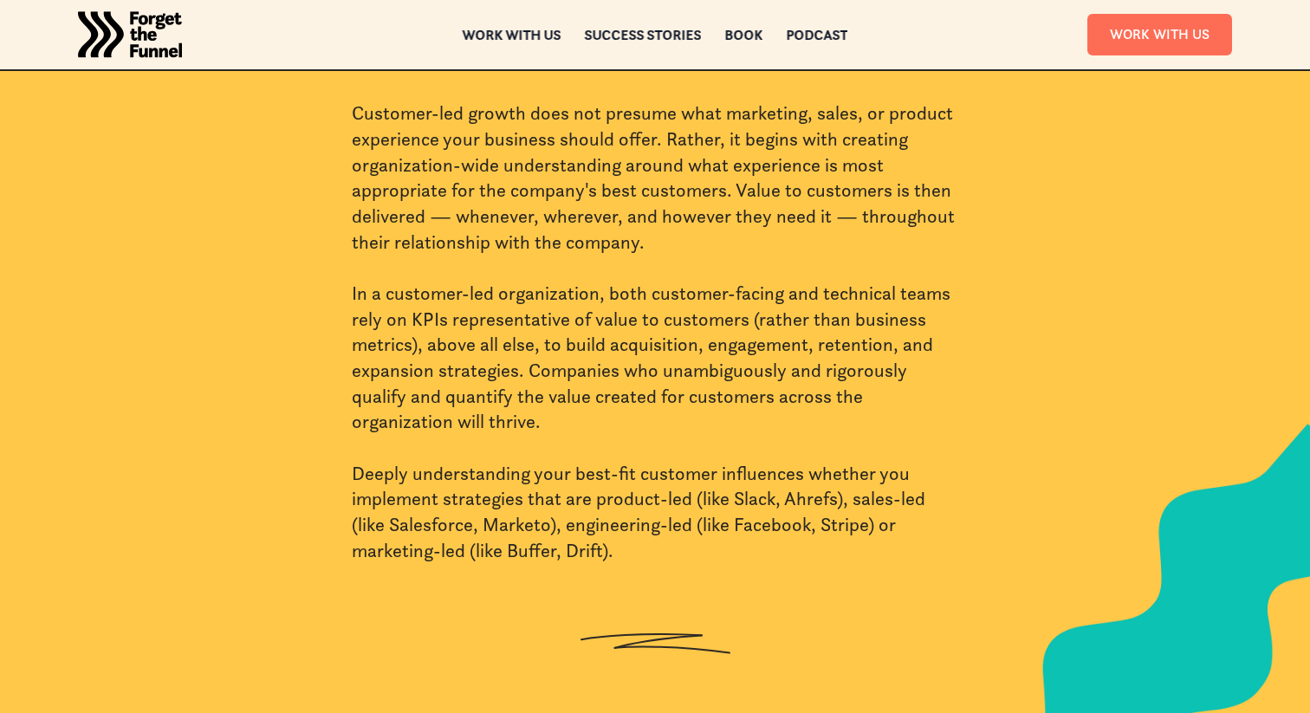
scroll to position [1011, 0]
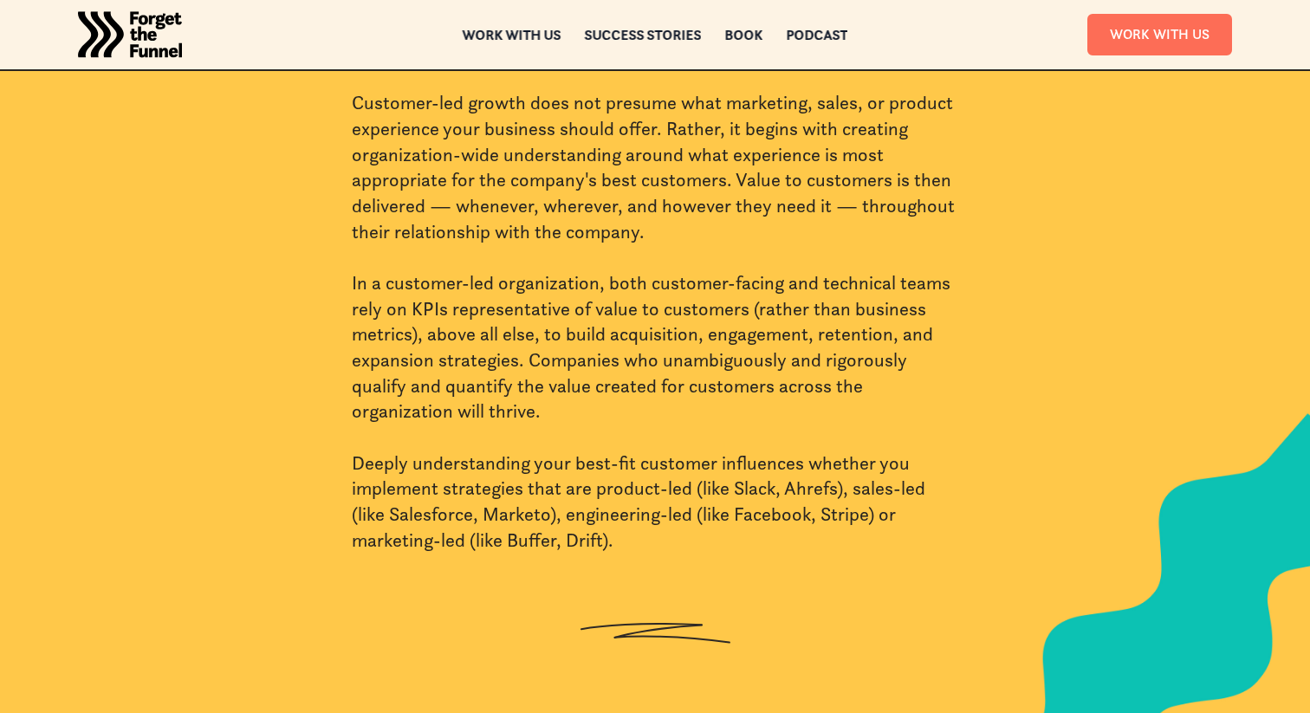
click at [387, 175] on div "Customer-led growth does not presume what marketing, sales, or product experien…" at bounding box center [655, 321] width 607 height 463
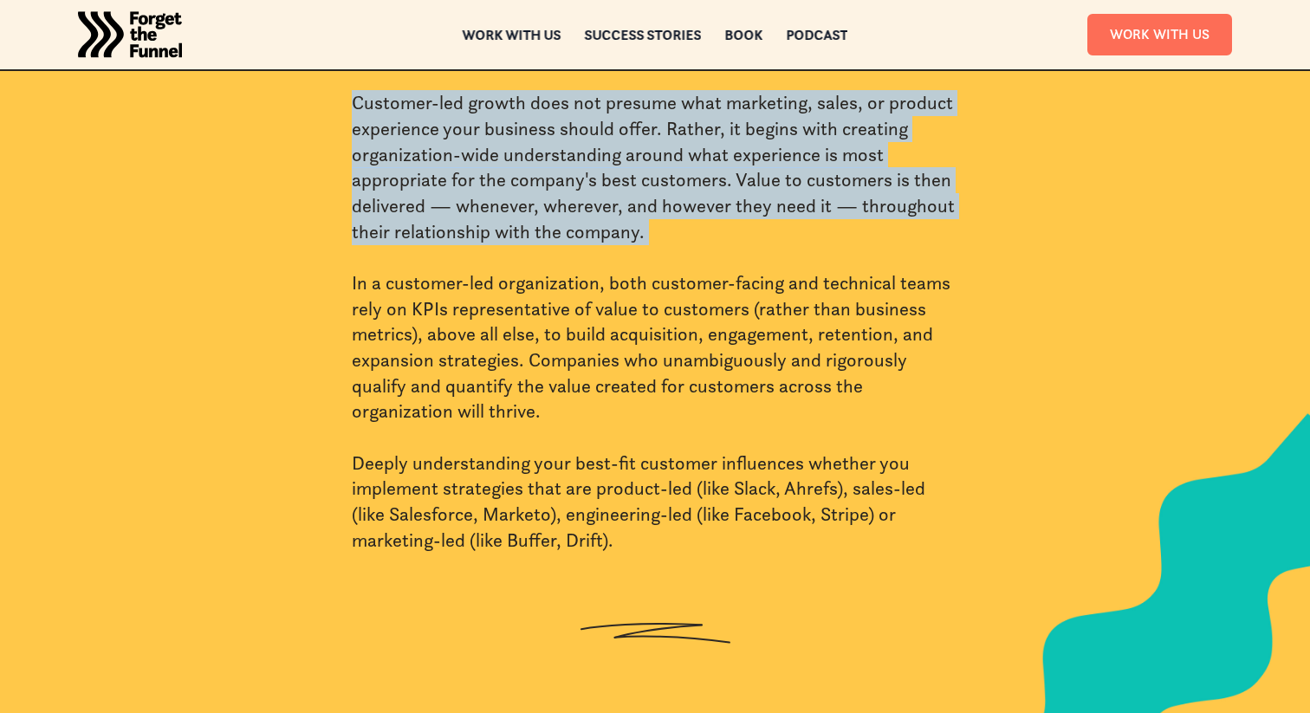
click at [387, 175] on div "Customer-led growth does not presume what marketing, sales, or product experien…" at bounding box center [655, 321] width 607 height 463
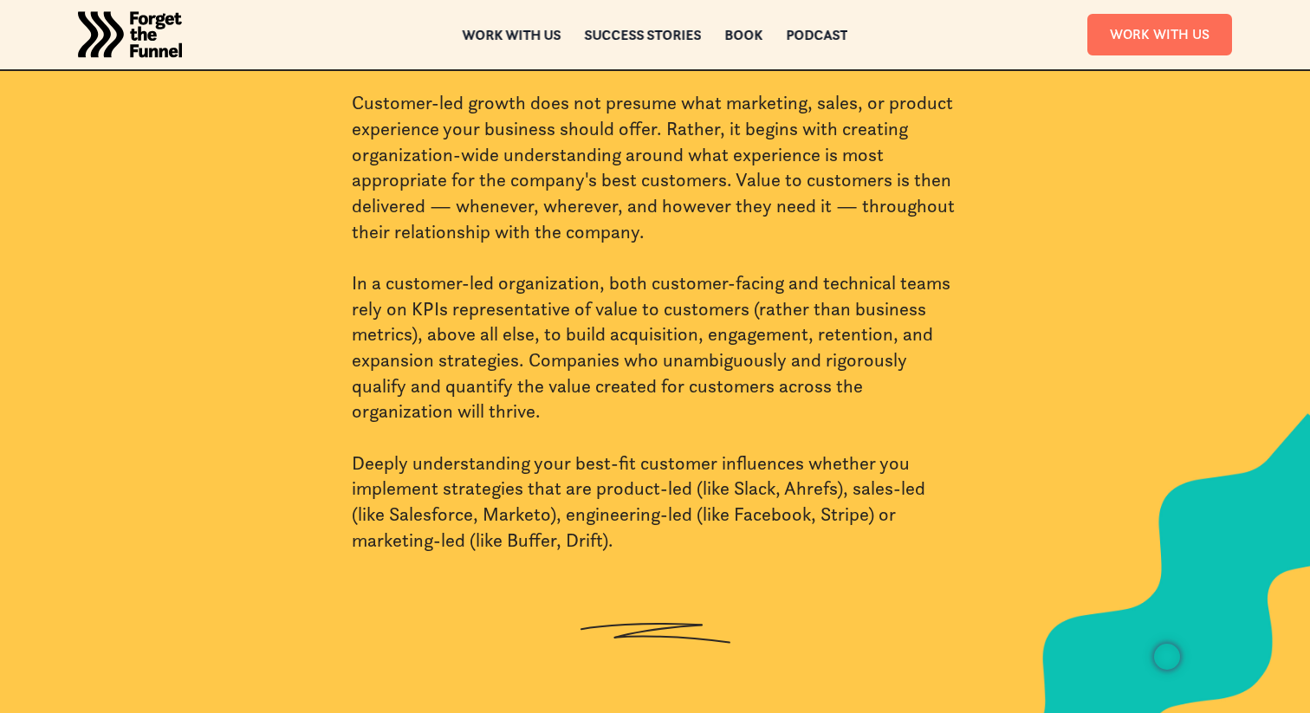
click at [282, 312] on div "What is Customer-Led Growth™? Customer-Led Growth™ (CLG) is a strategic approac…" at bounding box center [655, 221] width 1248 height 861
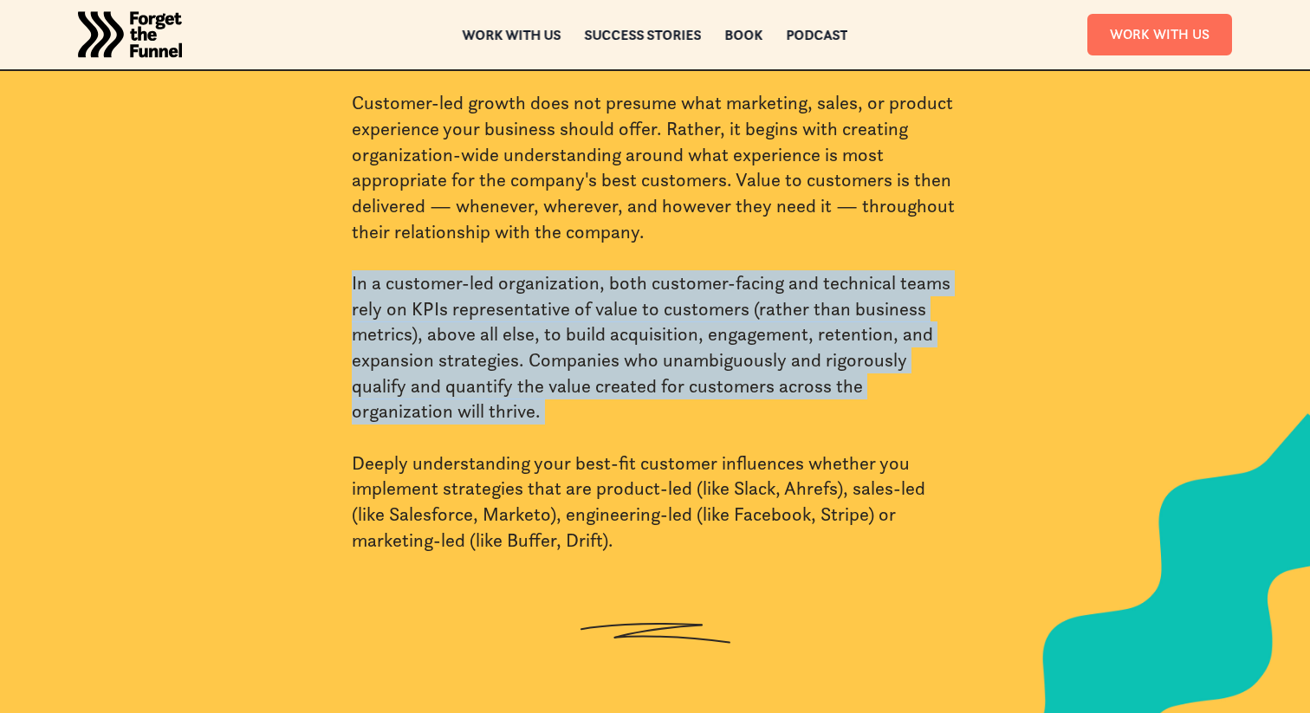
click at [282, 312] on div "What is Customer-Led Growth™? Customer-Led Growth™ (CLG) is a strategic approac…" at bounding box center [655, 221] width 1248 height 861
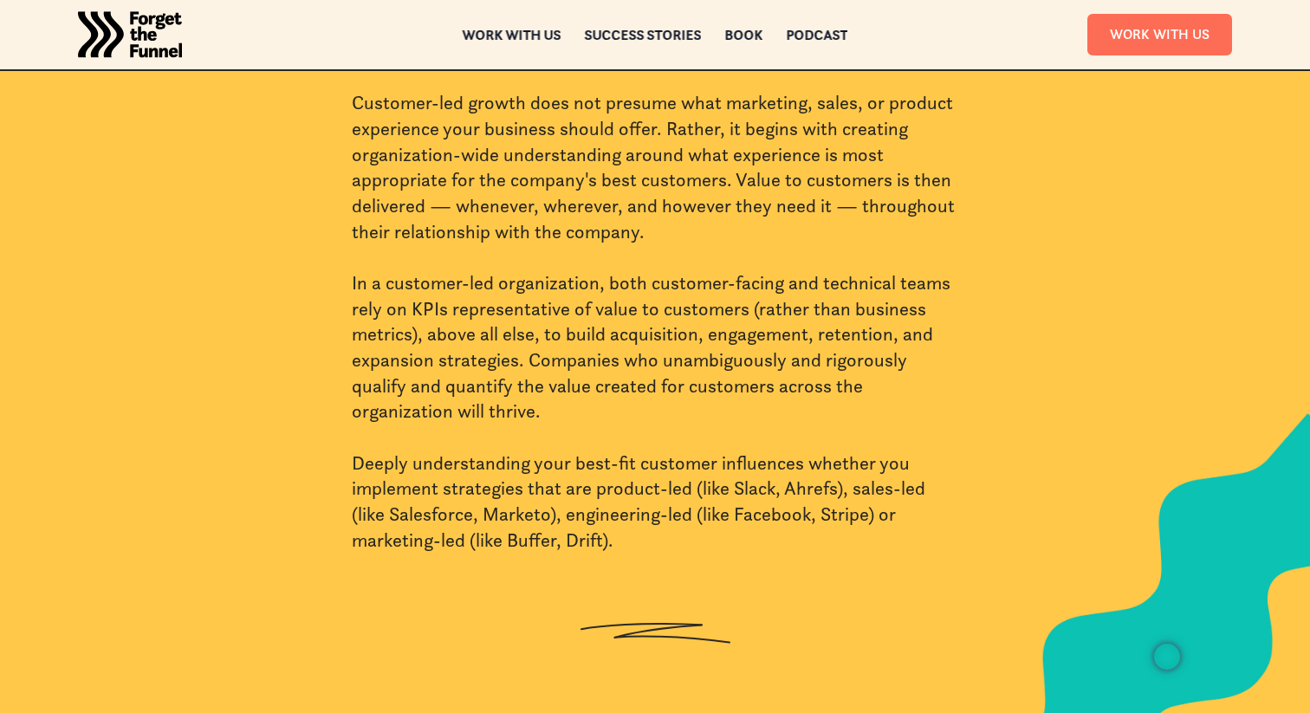
click at [267, 357] on div "What is Customer-Led Growth™? Customer-Led Growth™ (CLG) is a strategic approac…" at bounding box center [655, 221] width 1248 height 861
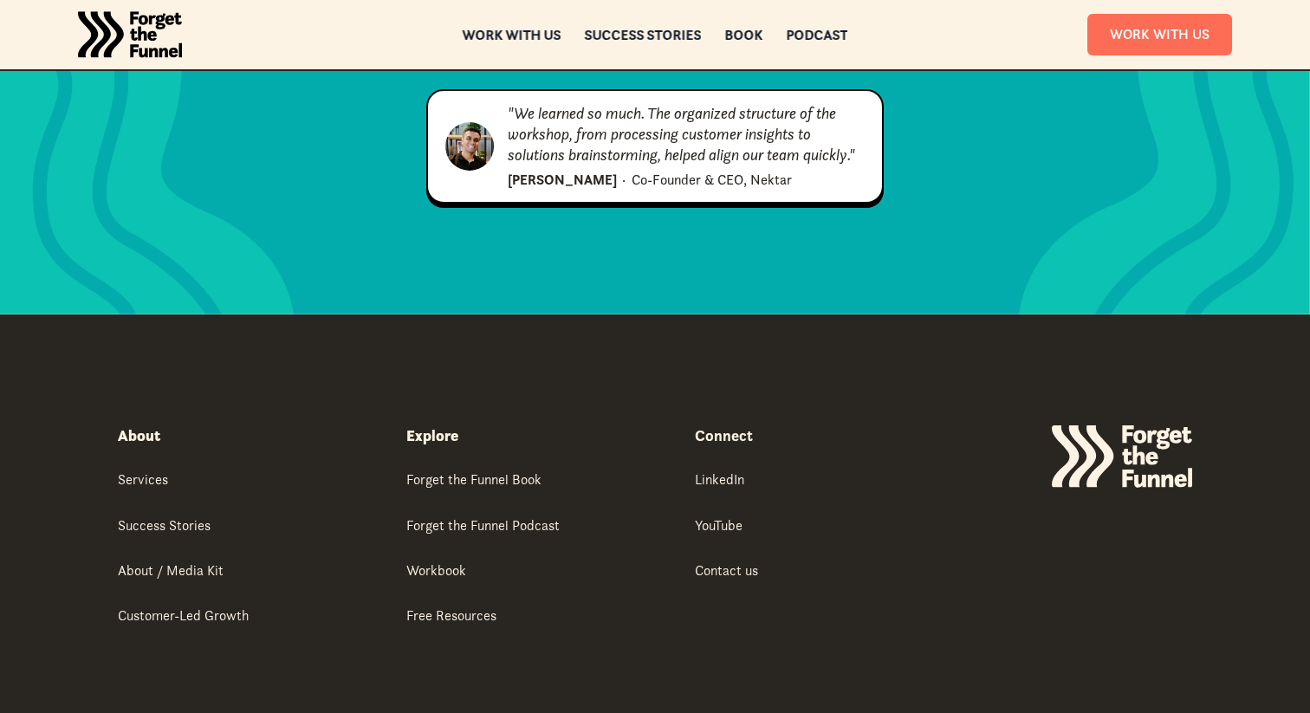
scroll to position [6189, 0]
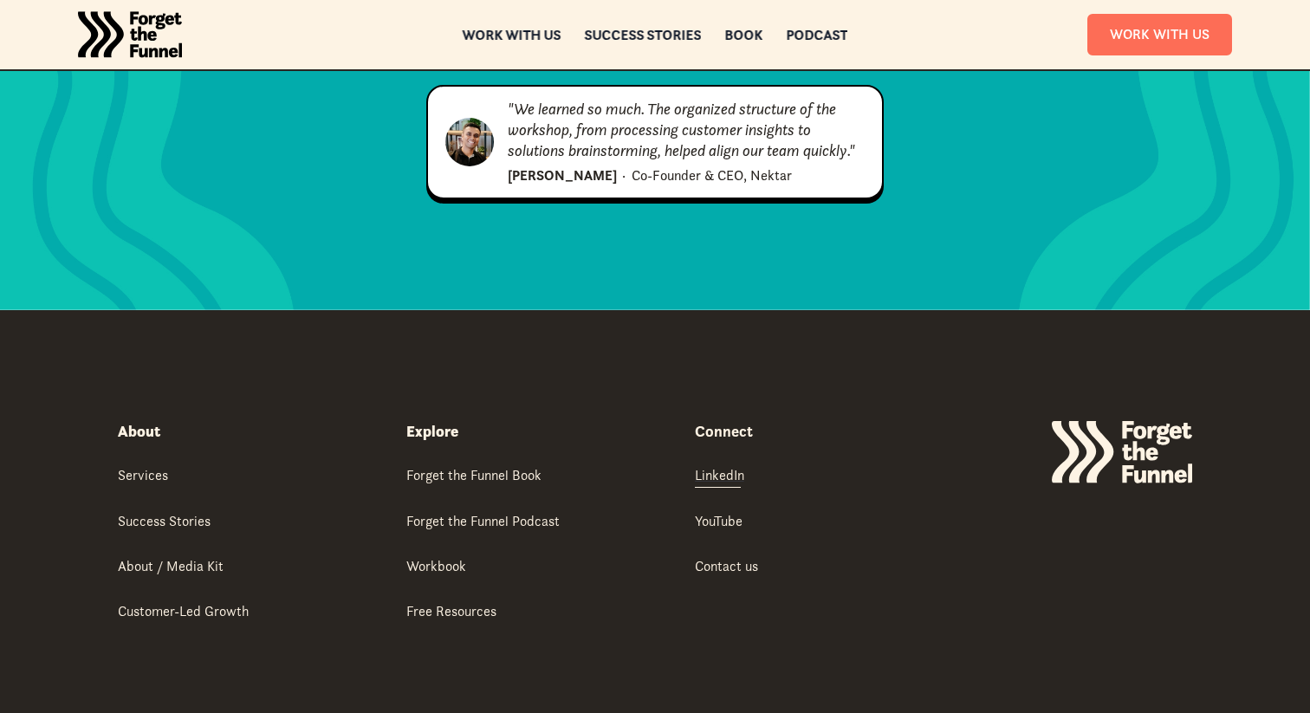
click at [709, 465] on link "LinkedIn" at bounding box center [719, 476] width 49 height 22
